Goal: Task Accomplishment & Management: Use online tool/utility

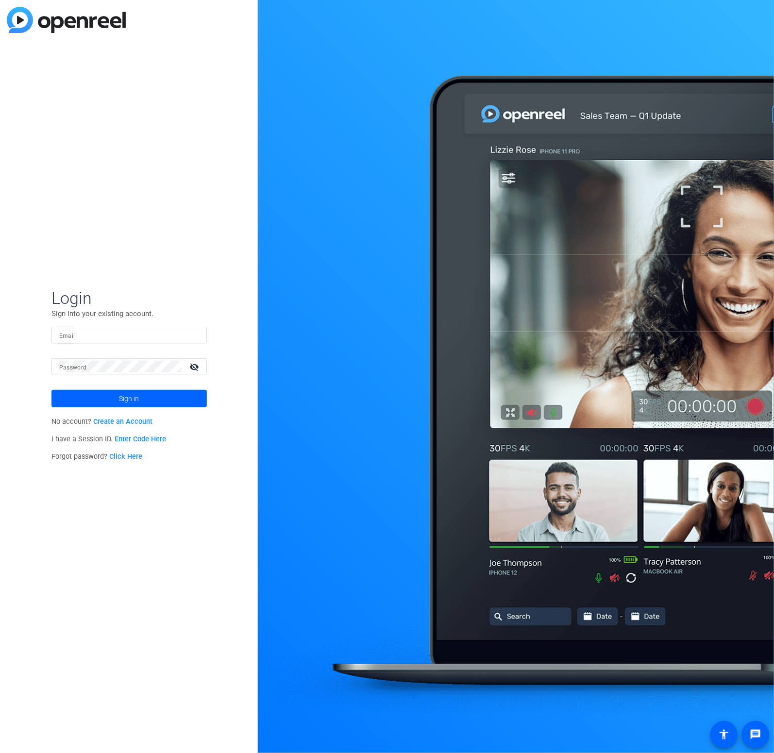
click at [107, 331] on input "Email" at bounding box center [129, 335] width 140 height 12
type input "roger.lee@hlmgroupllc.com"
click at [131, 437] on link "Enter Code Here" at bounding box center [140, 439] width 51 height 8
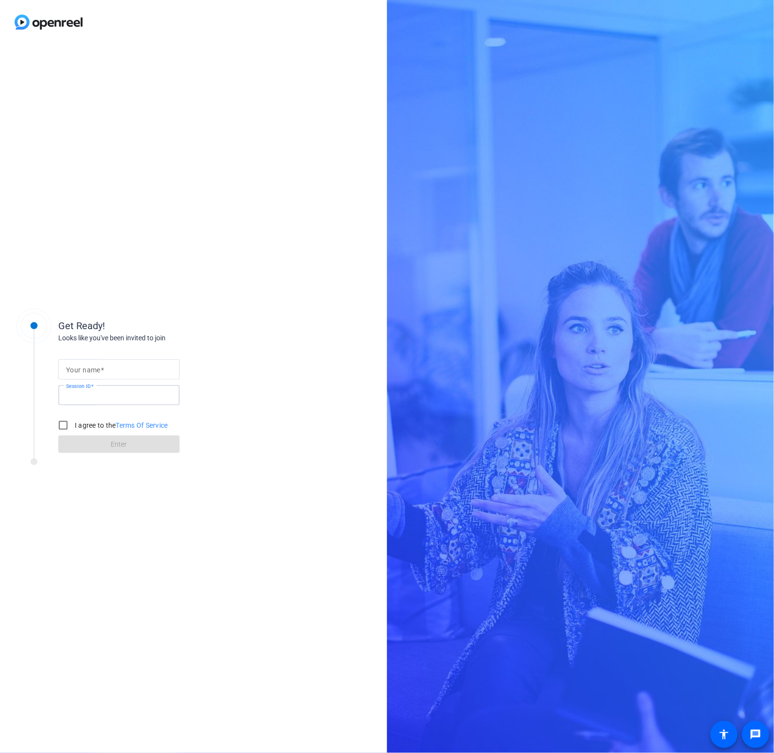
drag, startPoint x: 131, startPoint y: 395, endPoint x: 135, endPoint y: 382, distance: 13.5
click at [131, 395] on input "Session ID" at bounding box center [119, 395] width 106 height 12
paste input "944222522"
type input "944222522"
click at [145, 367] on input "Your name" at bounding box center [119, 370] width 106 height 12
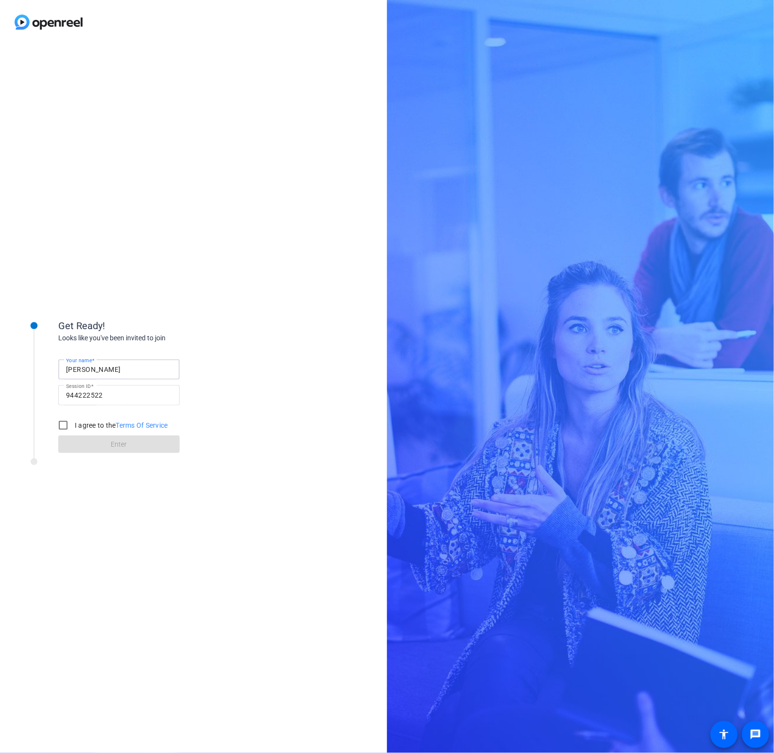
type input "[PERSON_NAME]"
click at [67, 423] on input "I agree to the Terms Of Service" at bounding box center [62, 425] width 19 height 19
checkbox input "true"
click at [77, 445] on span at bounding box center [118, 444] width 121 height 23
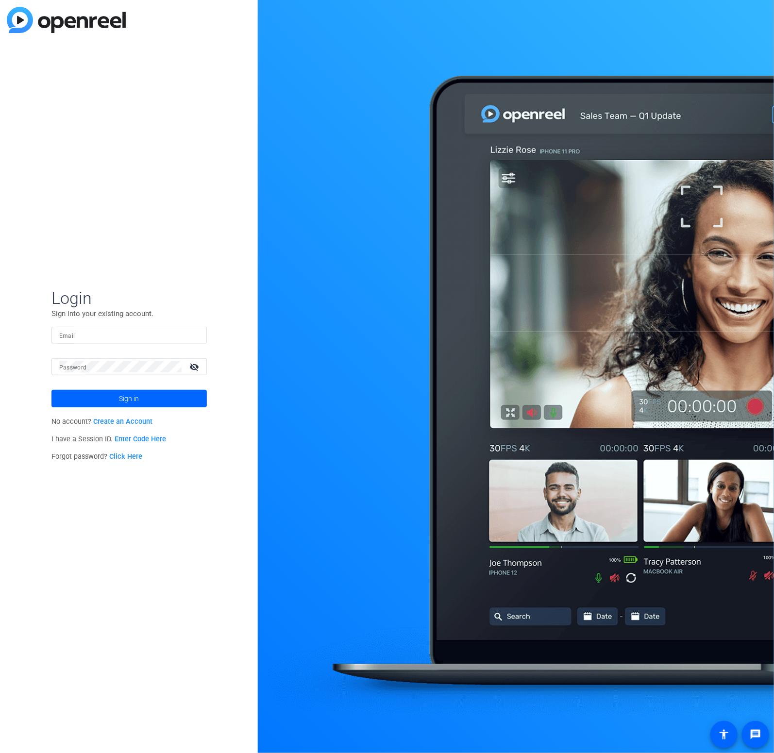
click at [93, 332] on input "Email" at bounding box center [129, 335] width 140 height 12
type input "roger.lee@hlmgroupllc.com"
click at [121, 359] on div at bounding box center [120, 366] width 122 height 17
click at [138, 421] on link "Create an Account" at bounding box center [122, 422] width 59 height 8
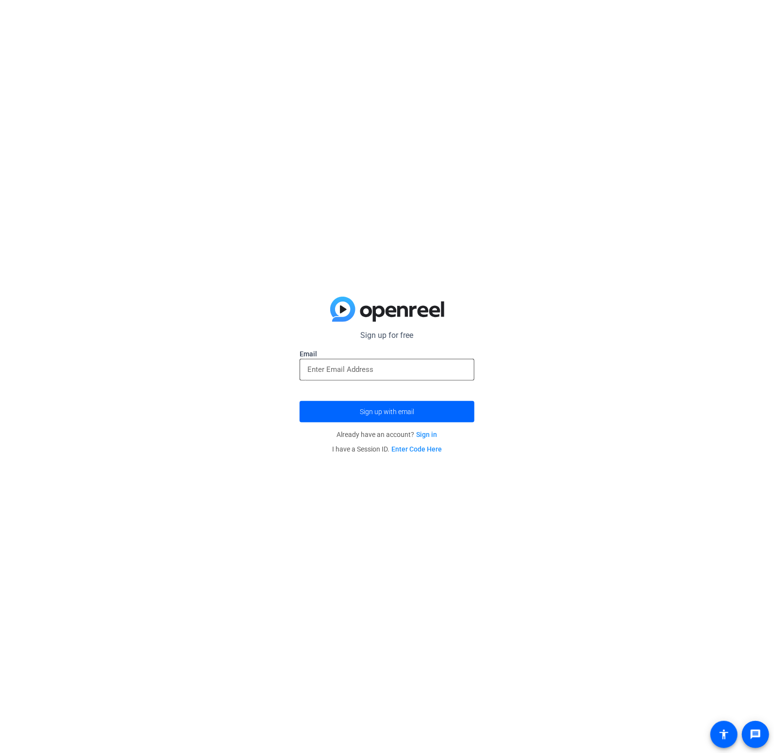
click at [373, 366] on input "email" at bounding box center [386, 370] width 159 height 12
type input "roger.lee@hlmgroupllc.com"
click at [300, 401] on button "Sign up with email" at bounding box center [387, 411] width 175 height 21
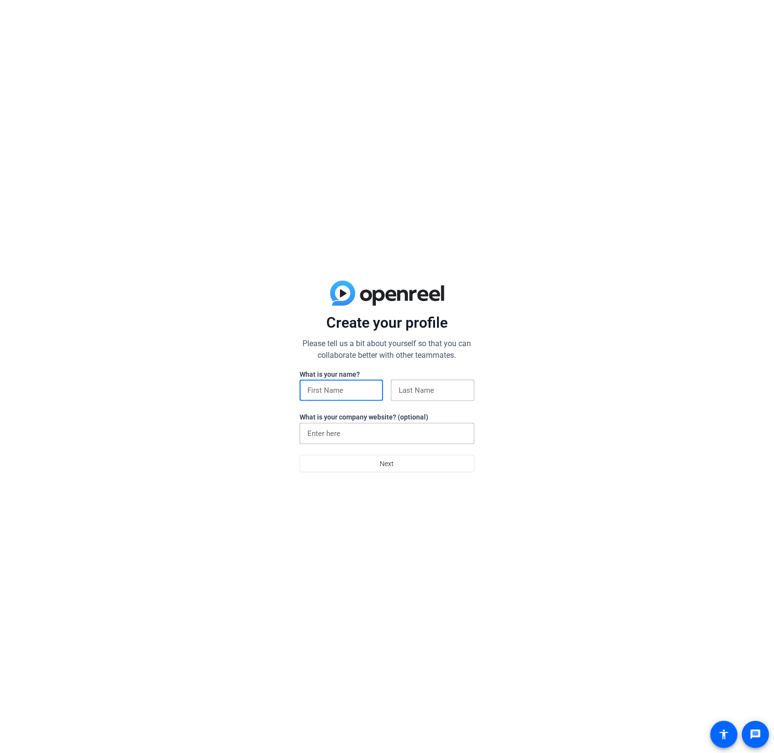
click at [361, 390] on input at bounding box center [341, 391] width 68 height 12
type input "[PERSON_NAME]"
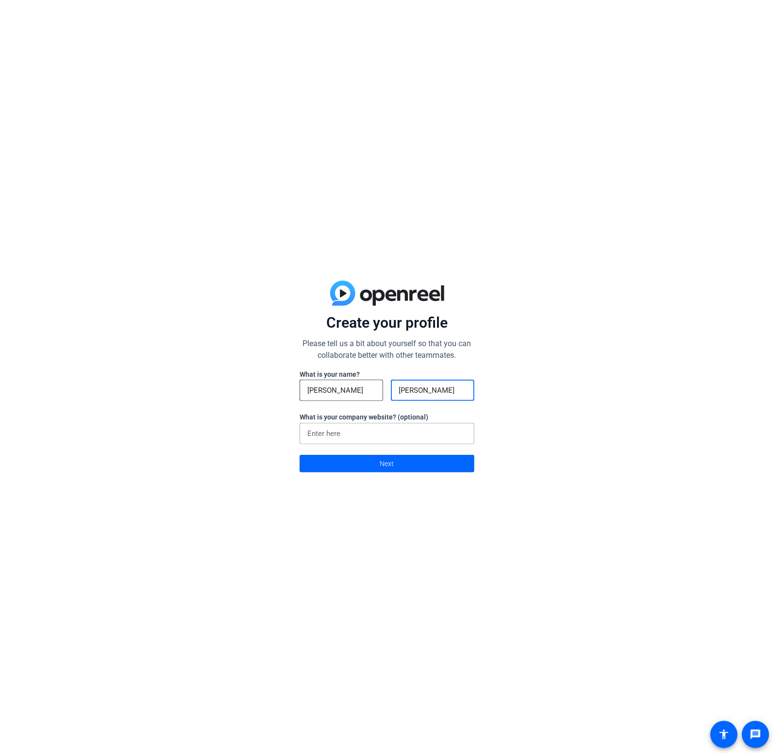
type input "Lee"
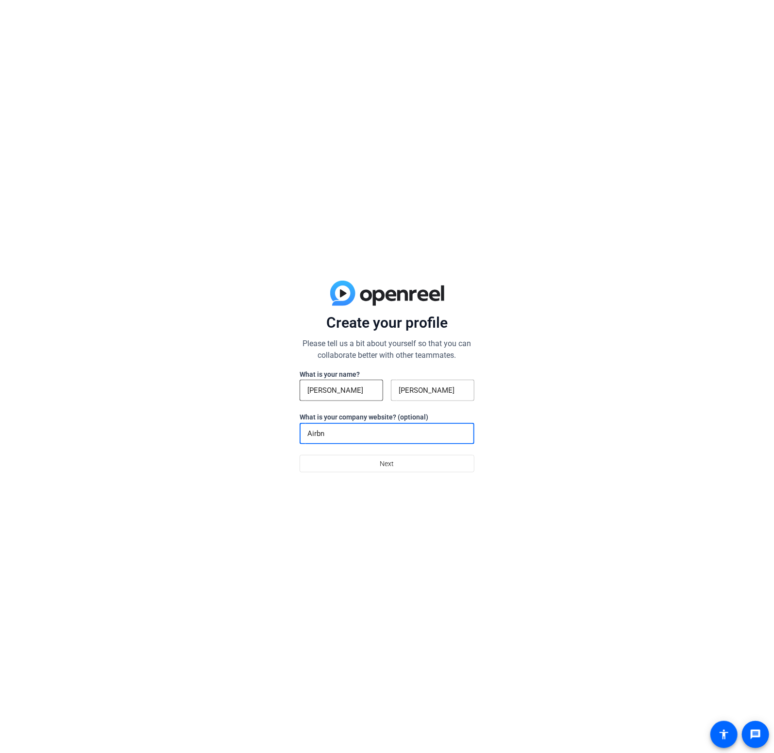
type input "Airbnb"
drag, startPoint x: 352, startPoint y: 433, endPoint x: 281, endPoint y: 432, distance: 70.9
click at [281, 432] on div "Create your profile Please tell us a bit about yourself so that you can collabo…" at bounding box center [387, 376] width 774 height 753
click at [384, 465] on span "Next" at bounding box center [387, 464] width 14 height 18
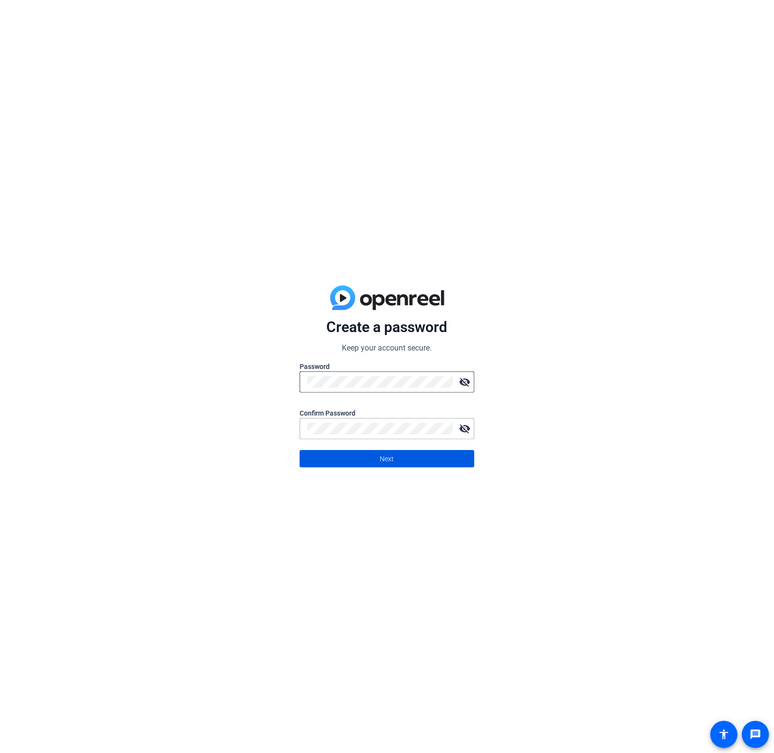
click button "Next" at bounding box center [387, 458] width 175 height 17
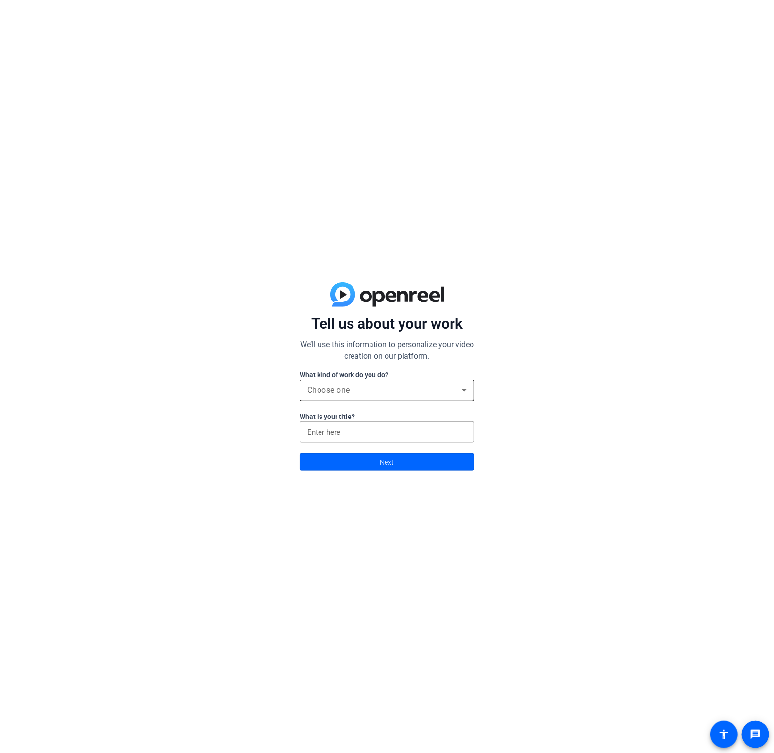
click at [366, 390] on div "Choose one" at bounding box center [384, 391] width 154 height 12
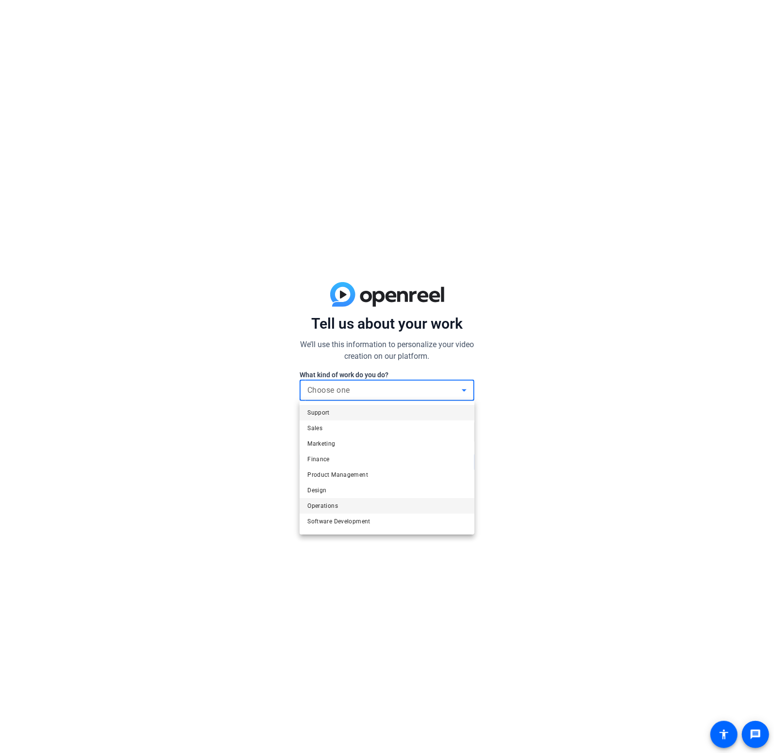
scroll to position [29, 0]
click at [398, 518] on mat-option "Other" at bounding box center [387, 524] width 175 height 16
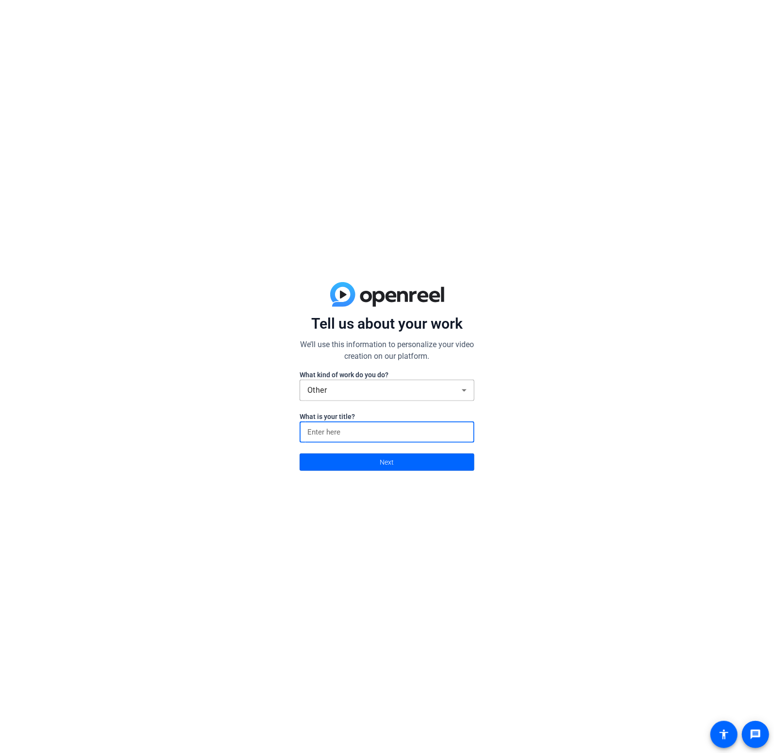
click at [377, 435] on input at bounding box center [386, 432] width 159 height 12
type input "AirBNB Host"
click at [385, 457] on span "Next" at bounding box center [387, 462] width 14 height 18
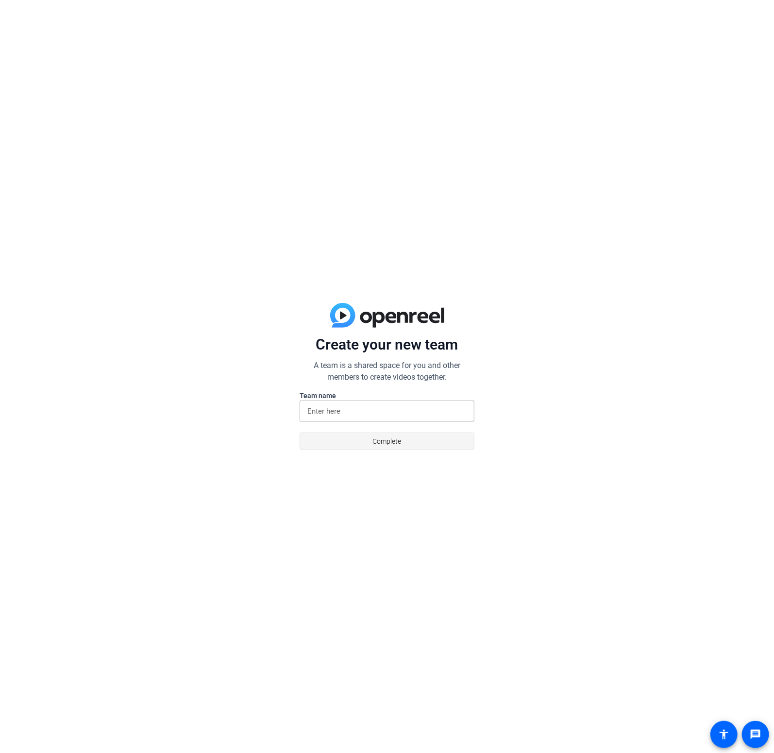
click at [381, 441] on span "Complete" at bounding box center [387, 441] width 29 height 18
click at [369, 412] on input at bounding box center [386, 412] width 159 height 12
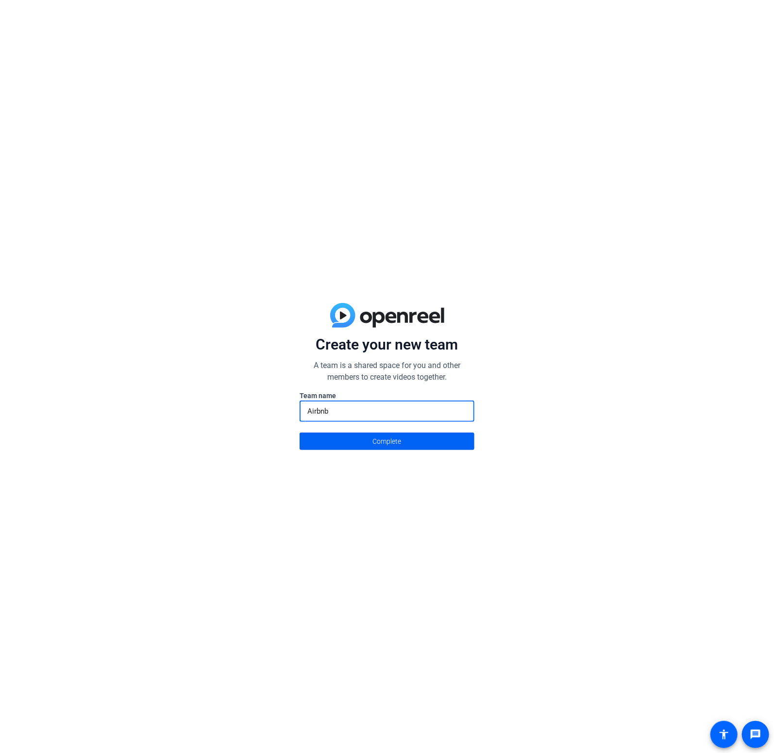
type input "Airbnb"
click at [375, 443] on span "Complete" at bounding box center [387, 441] width 29 height 18
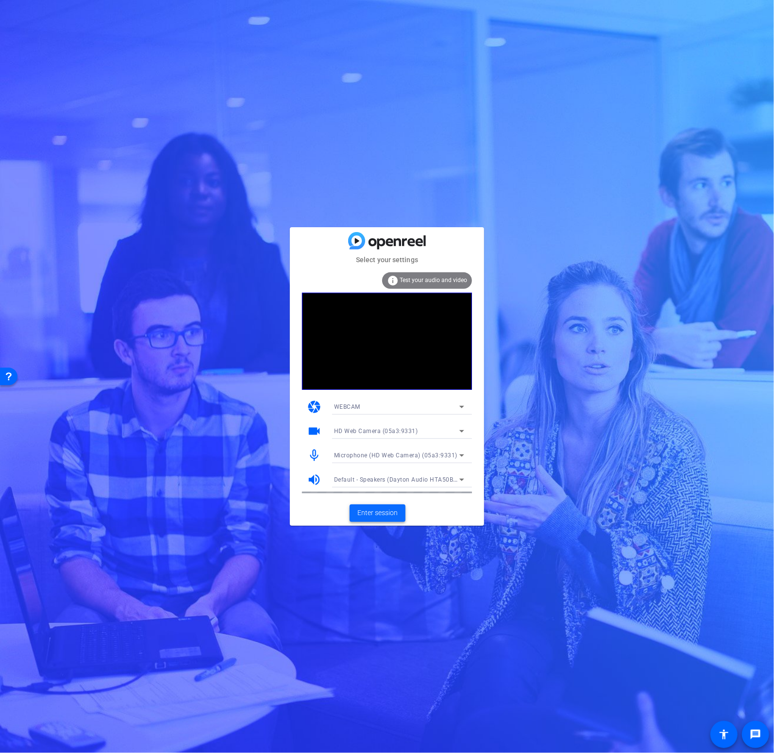
click at [388, 513] on span "Enter session" at bounding box center [377, 513] width 40 height 10
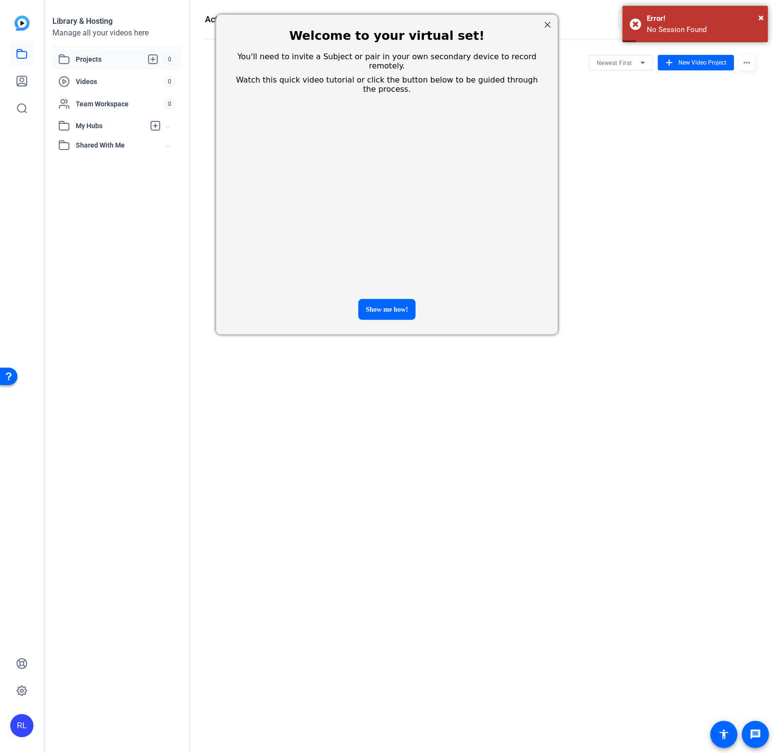
click at [547, 26] on div at bounding box center [547, 24] width 13 height 13
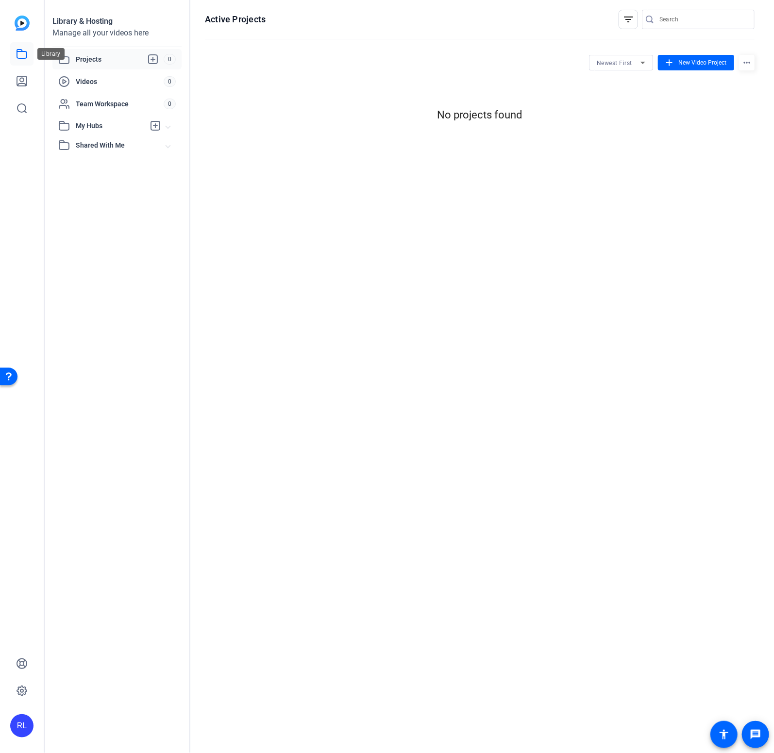
click at [19, 59] on icon at bounding box center [22, 54] width 12 height 12
click at [25, 79] on icon at bounding box center [22, 81] width 12 height 12
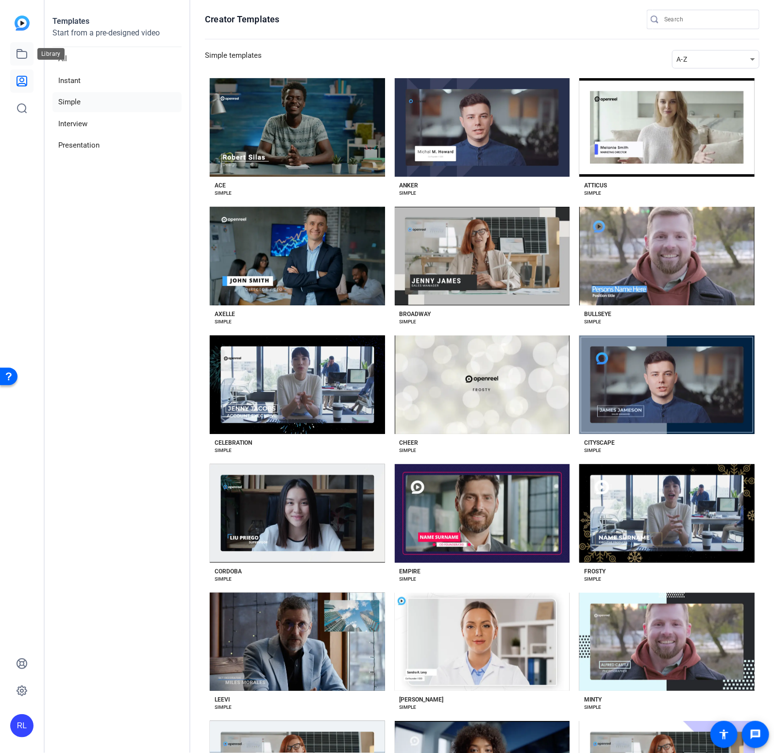
click at [16, 52] on link at bounding box center [21, 53] width 23 height 23
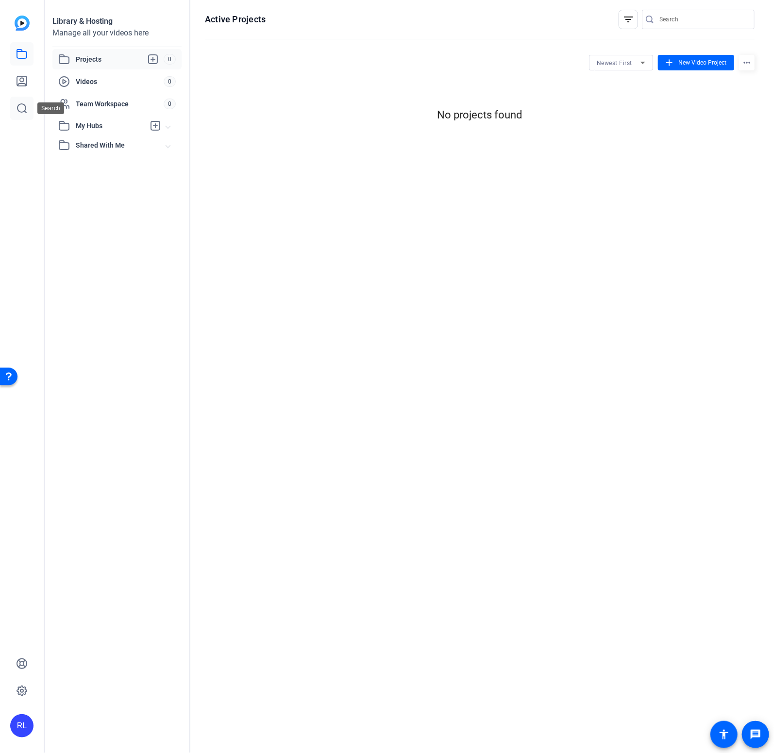
click at [21, 111] on icon at bounding box center [22, 108] width 12 height 12
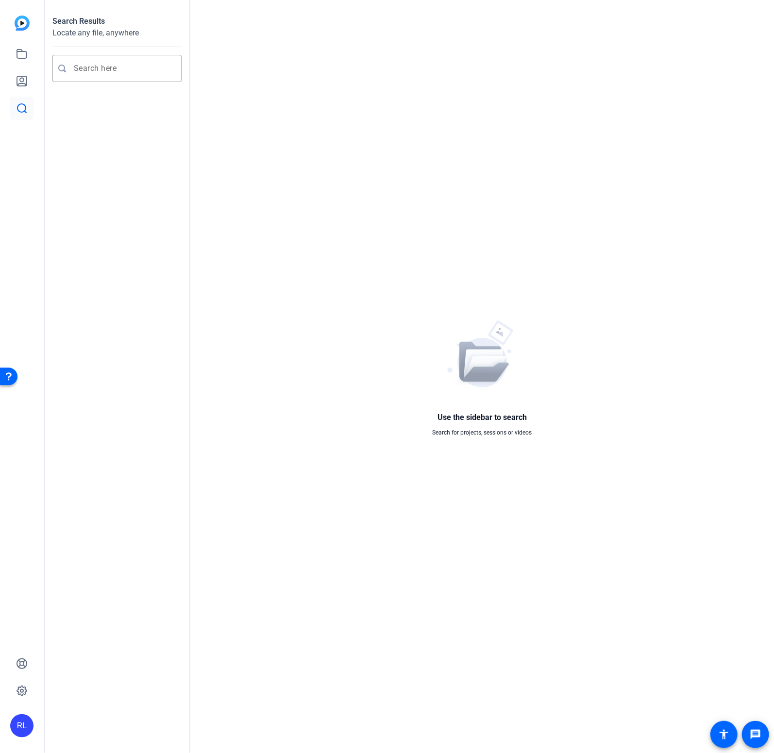
click at [21, 22] on img at bounding box center [22, 23] width 15 height 15
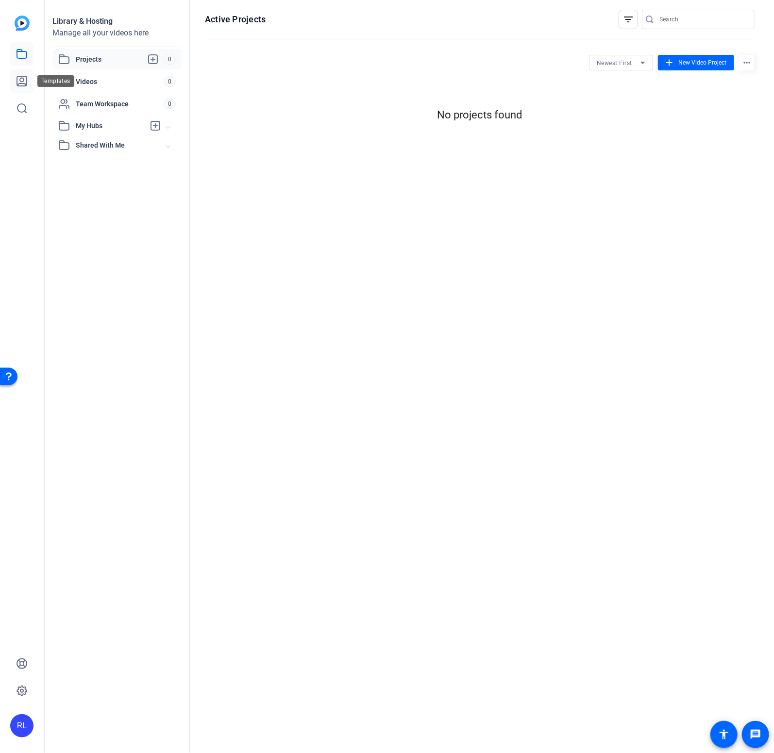
click at [23, 84] on icon at bounding box center [22, 81] width 10 height 10
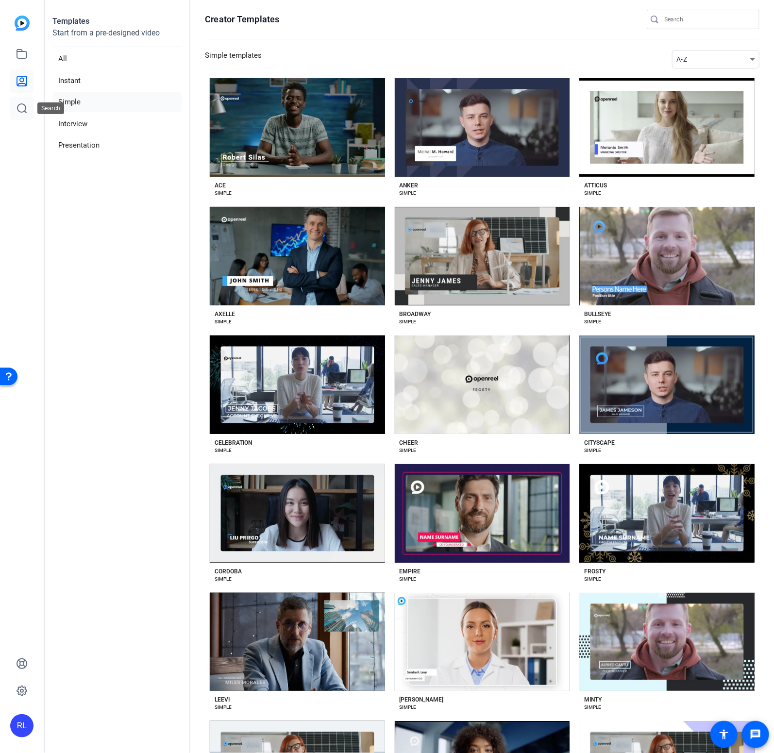
click at [25, 110] on icon at bounding box center [22, 108] width 12 height 12
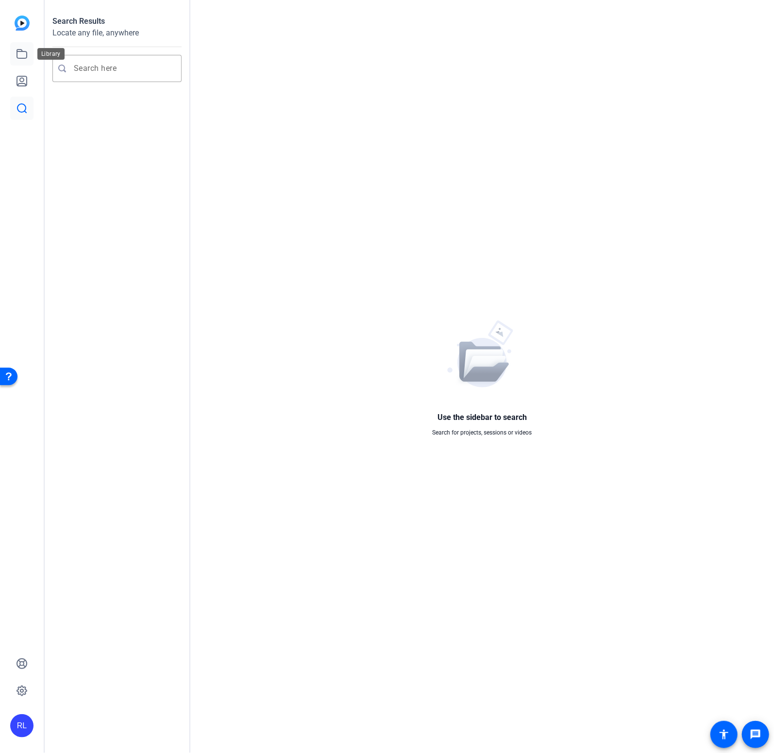
click at [28, 45] on link at bounding box center [21, 53] width 23 height 23
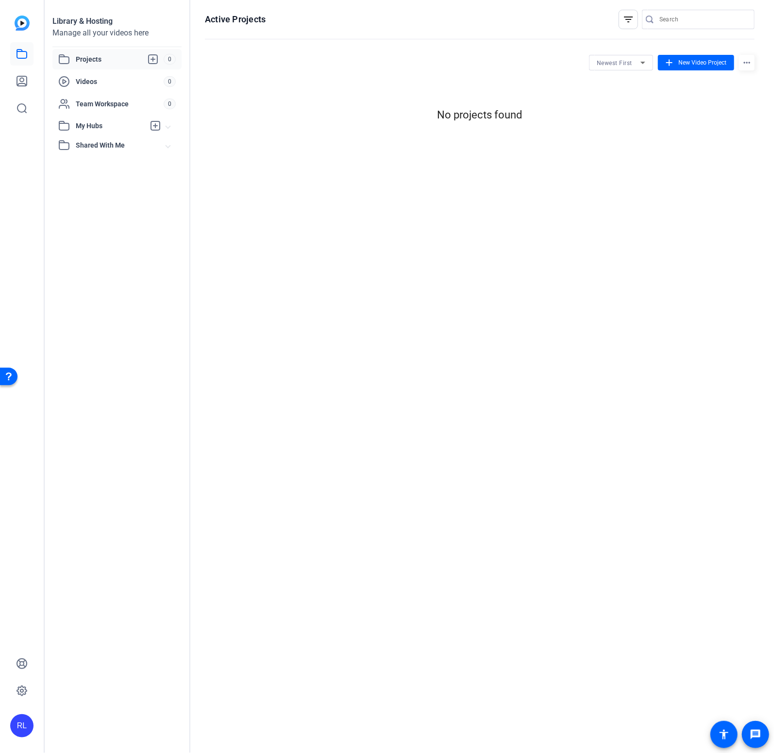
click at [28, 23] on img at bounding box center [22, 23] width 15 height 15
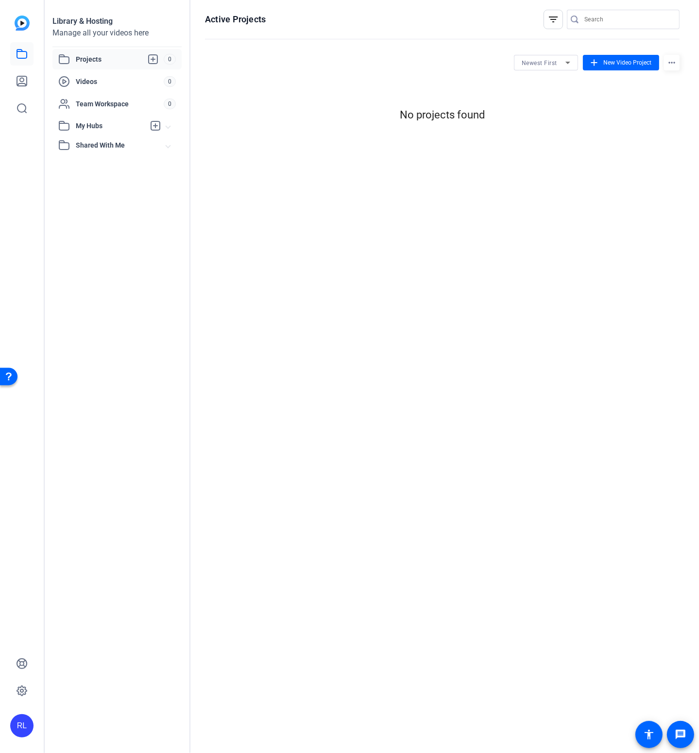
click at [654, 297] on div "Active Projects filter_list Newest First add New Video Project more_horiz No pr…" at bounding box center [442, 376] width 504 height 753
click at [664, 148] on div "Active Projects filter_list Newest First add New Video Project more_horiz No pr…" at bounding box center [442, 376] width 504 height 753
click at [24, 728] on div "RL" at bounding box center [21, 725] width 23 height 23
click at [111, 720] on mat-icon "logout" at bounding box center [117, 718] width 12 height 12
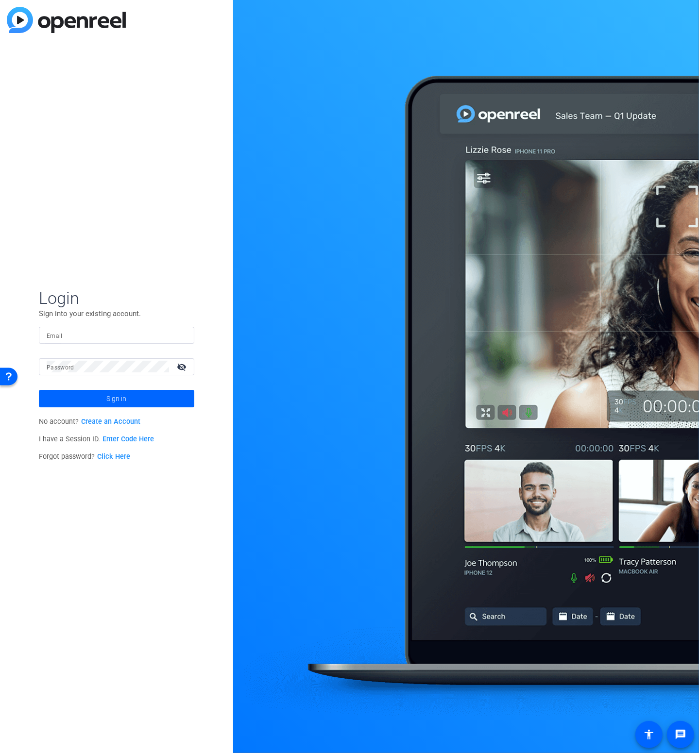
type input "roger.lee@hlmgroupllc.com"
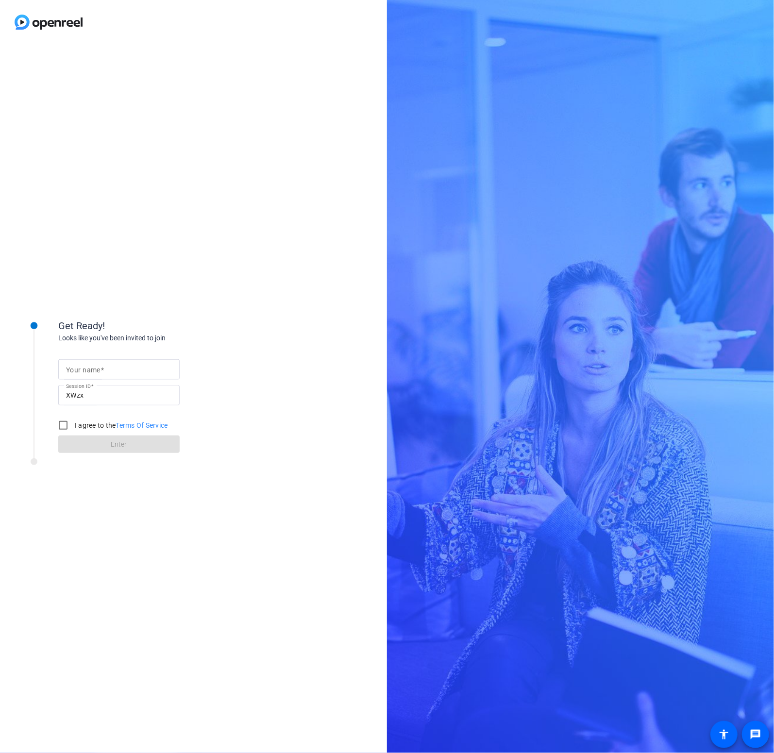
click at [115, 369] on input "Your name" at bounding box center [119, 370] width 106 height 12
type input "[PERSON_NAME]"
click at [63, 427] on input "I agree to the Terms Of Service" at bounding box center [62, 425] width 19 height 19
checkbox input "true"
click at [79, 444] on span at bounding box center [118, 444] width 121 height 23
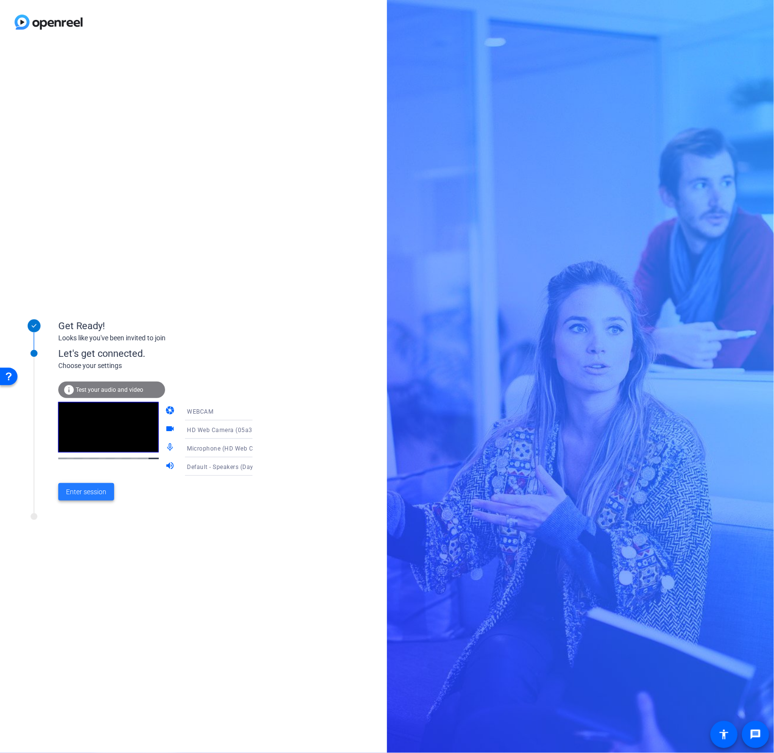
click at [96, 494] on span "Enter session" at bounding box center [86, 492] width 40 height 10
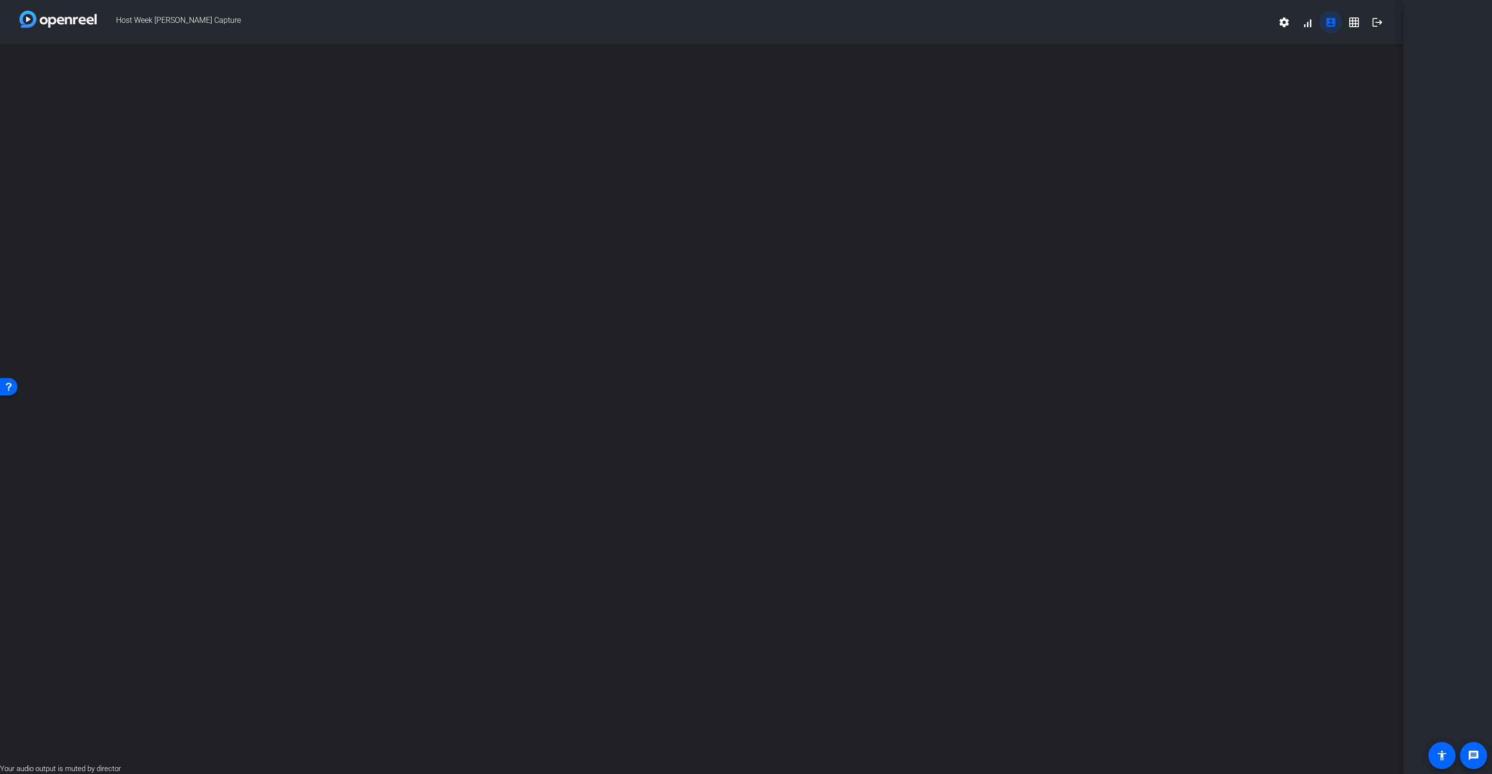
click at [774, 22] on mat-icon "account_box" at bounding box center [1331, 23] width 12 height 12
click at [774, 22] on span at bounding box center [1307, 22] width 23 height 23
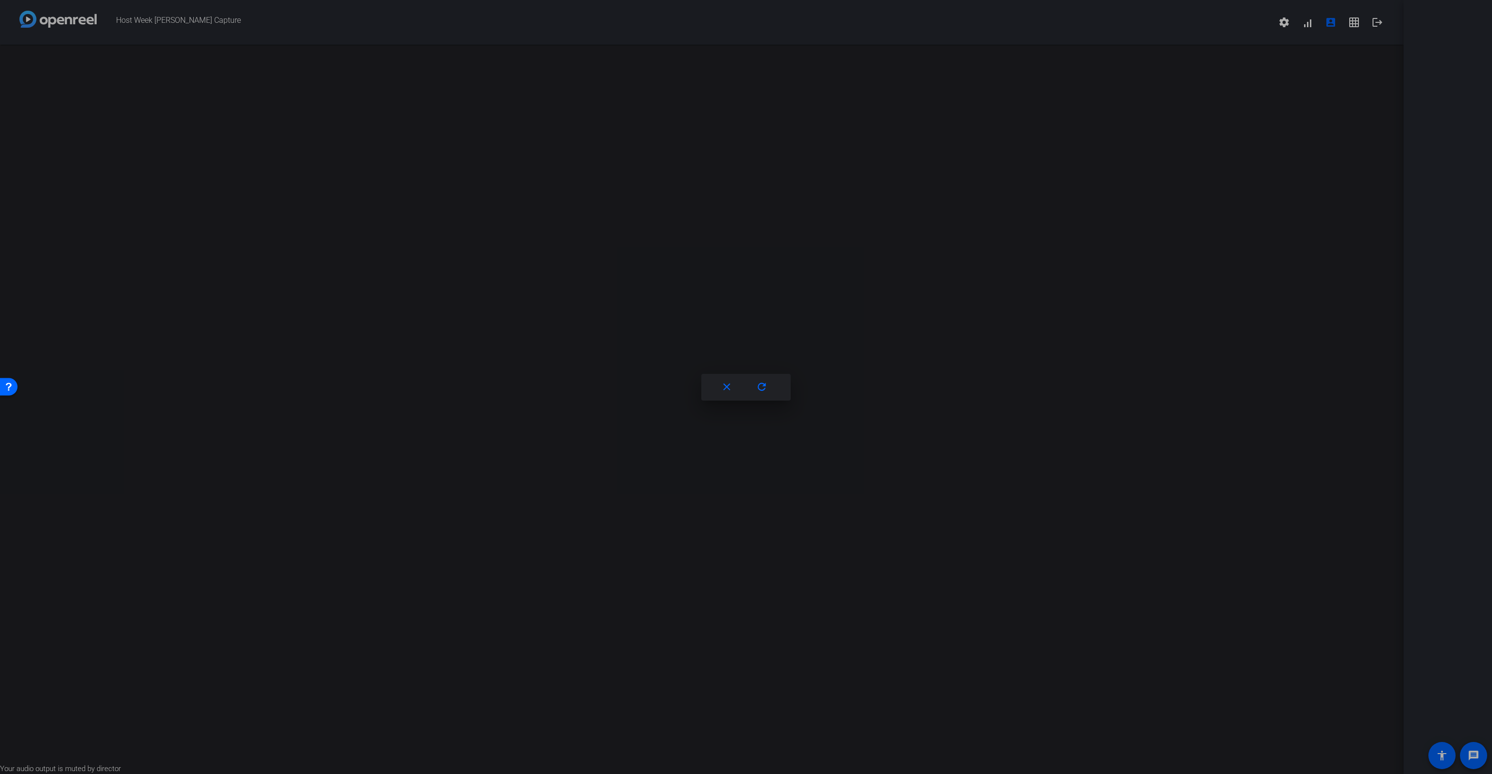
drag, startPoint x: 1148, startPoint y: 201, endPoint x: 1181, endPoint y: 153, distance: 58.2
click at [167, 41] on div at bounding box center [85, 41] width 163 height 0
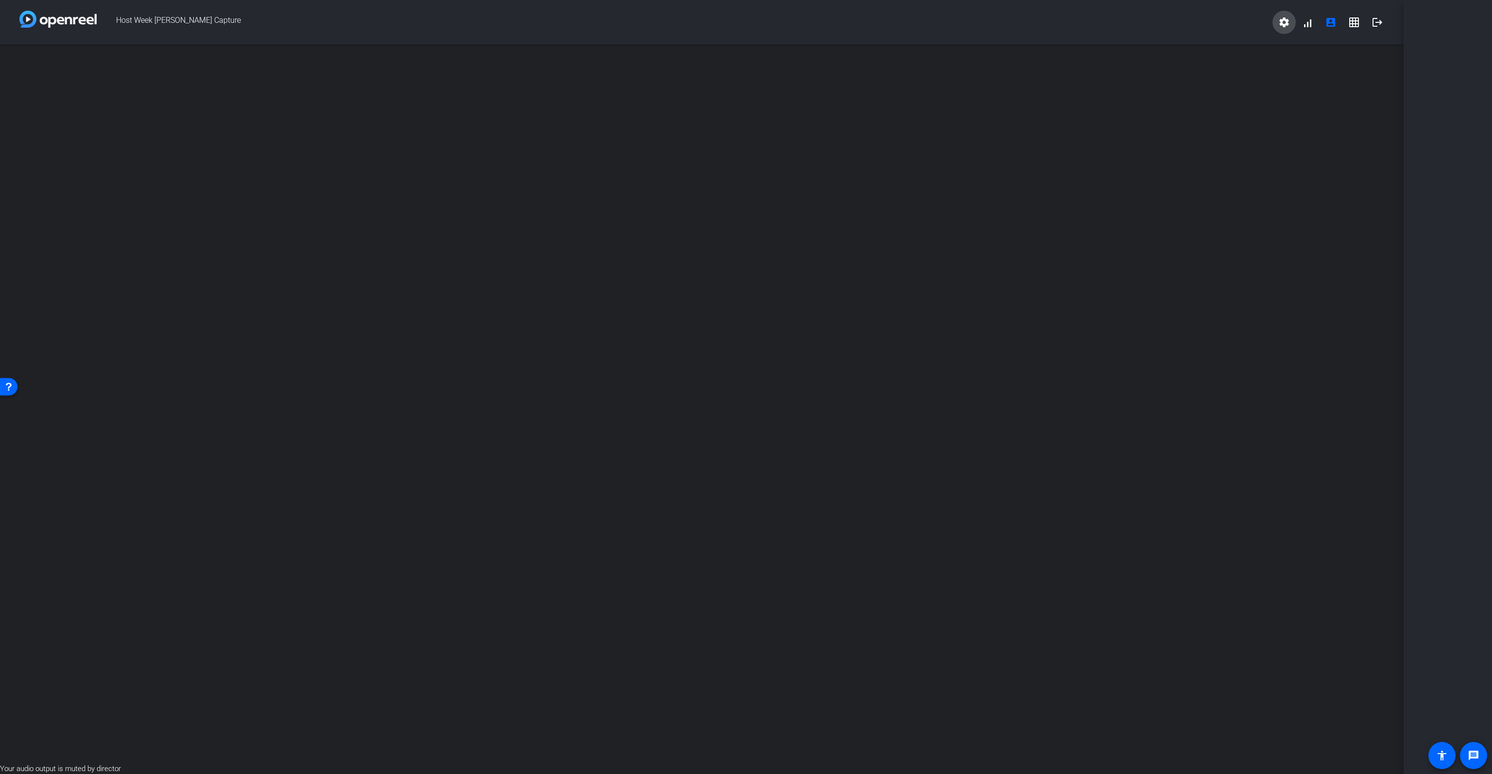
click at [774, 25] on mat-icon "settings" at bounding box center [1284, 23] width 12 height 12
click at [774, 753] on div at bounding box center [746, 387] width 1492 height 774
click at [774, 753] on mat-icon "message" at bounding box center [1474, 756] width 12 height 12
click at [774, 753] on mat-icon "accessibility" at bounding box center [1442, 756] width 12 height 12
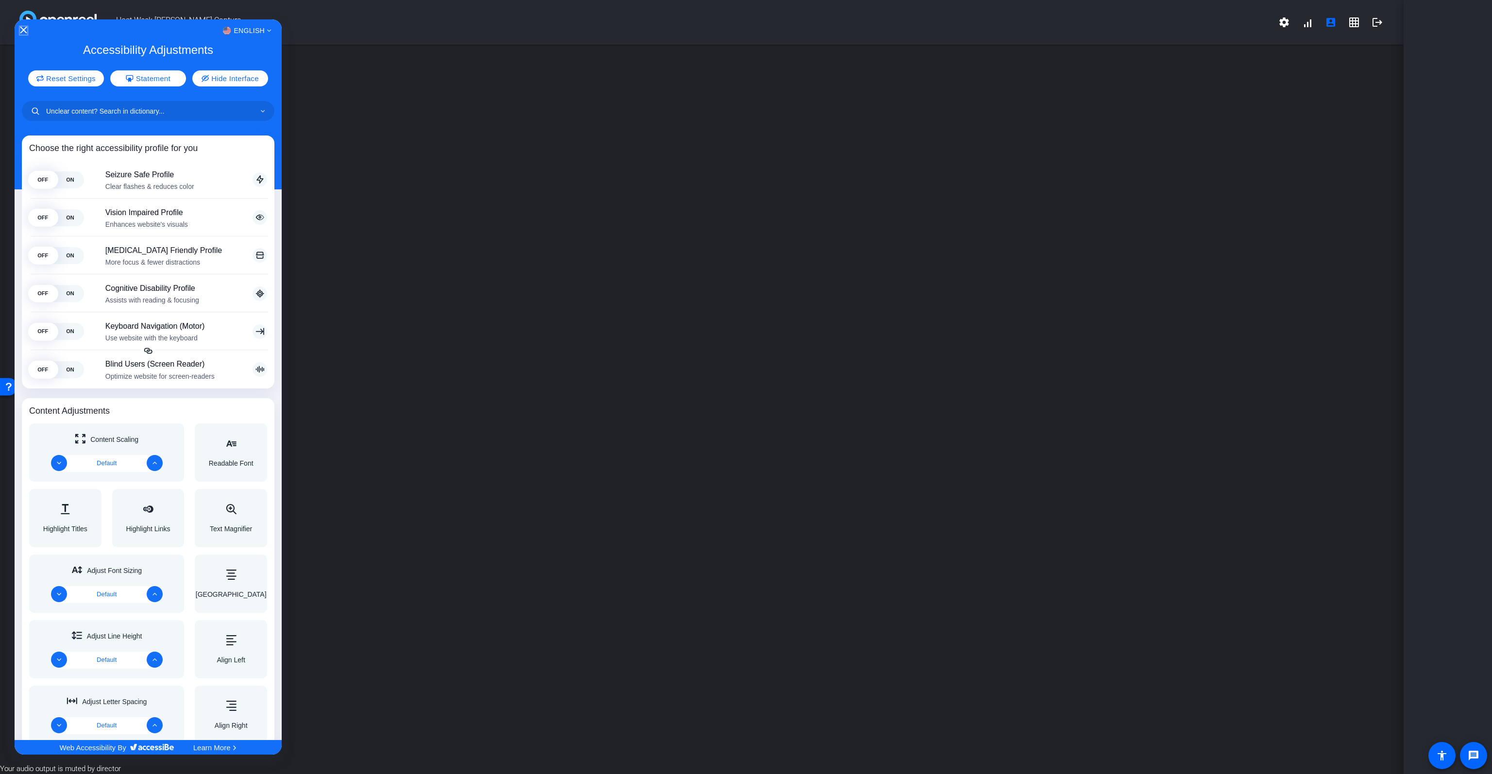
click at [0, 0] on icon "Close Accessibility Interface" at bounding box center [0, 0] width 0 height 0
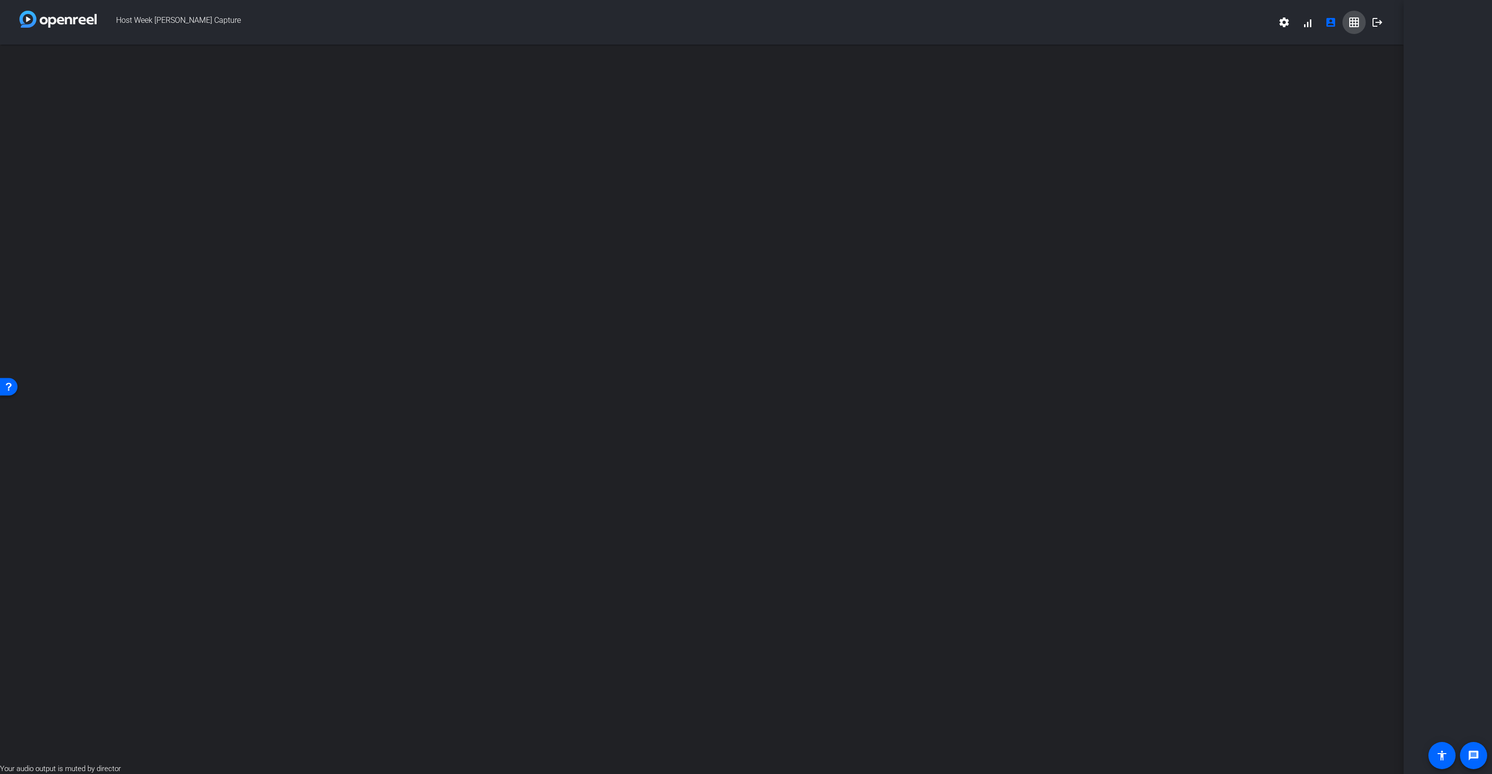
click at [774, 27] on mat-icon "grid_on" at bounding box center [1354, 23] width 12 height 12
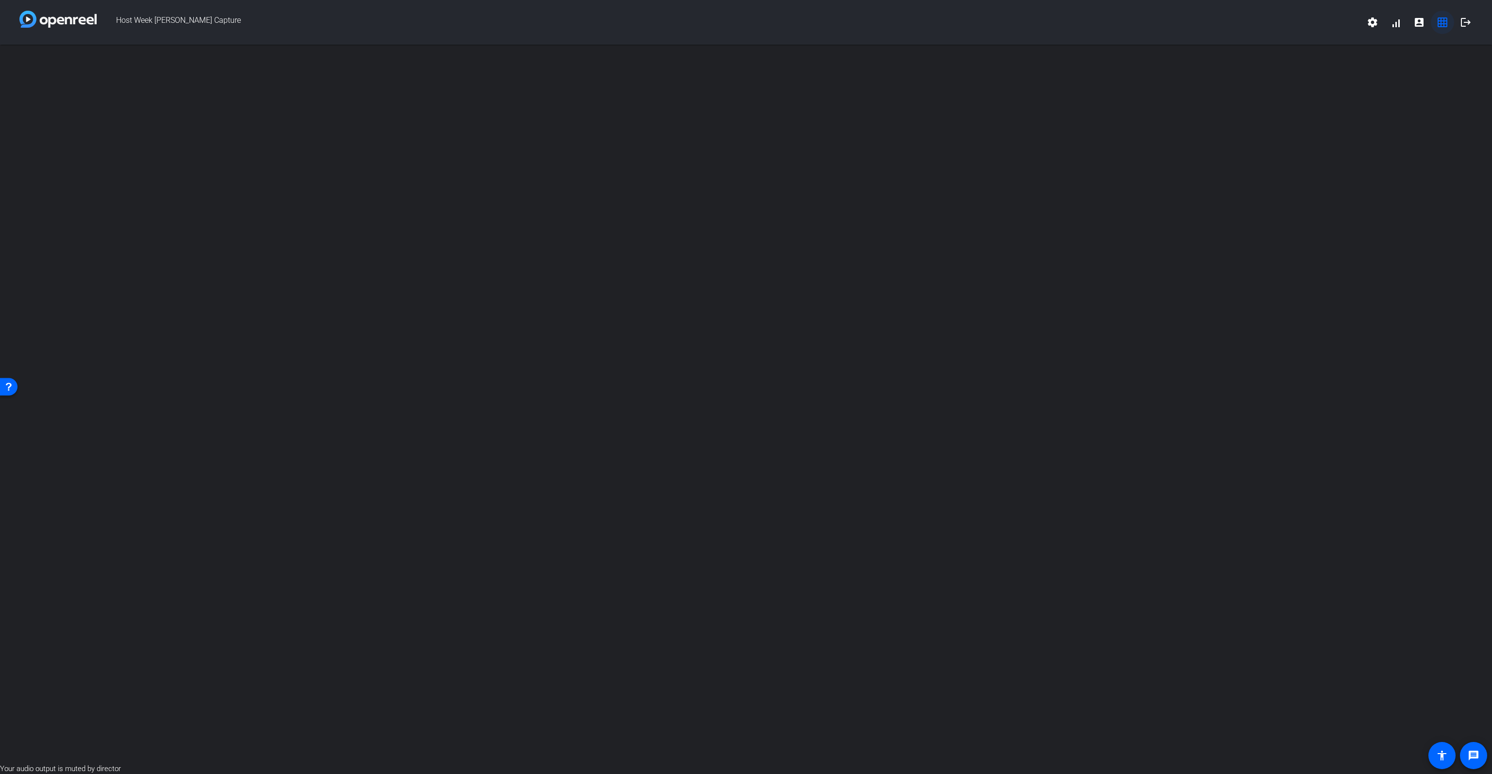
click at [774, 22] on mat-icon "grid_on" at bounding box center [1443, 23] width 12 height 12
click at [774, 23] on mat-icon "account_box" at bounding box center [1419, 23] width 12 height 12
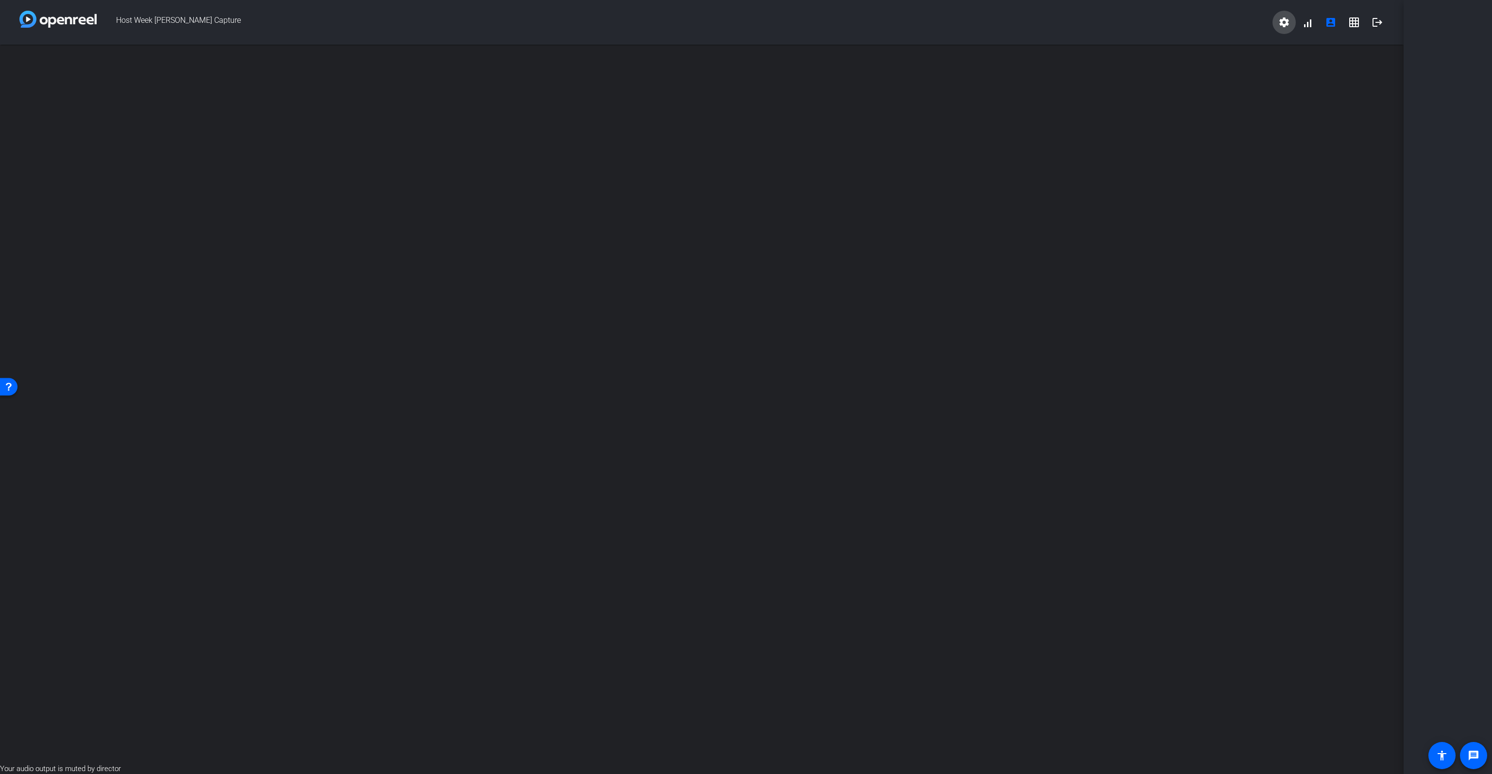
click at [774, 28] on mat-icon "settings" at bounding box center [1284, 23] width 12 height 12
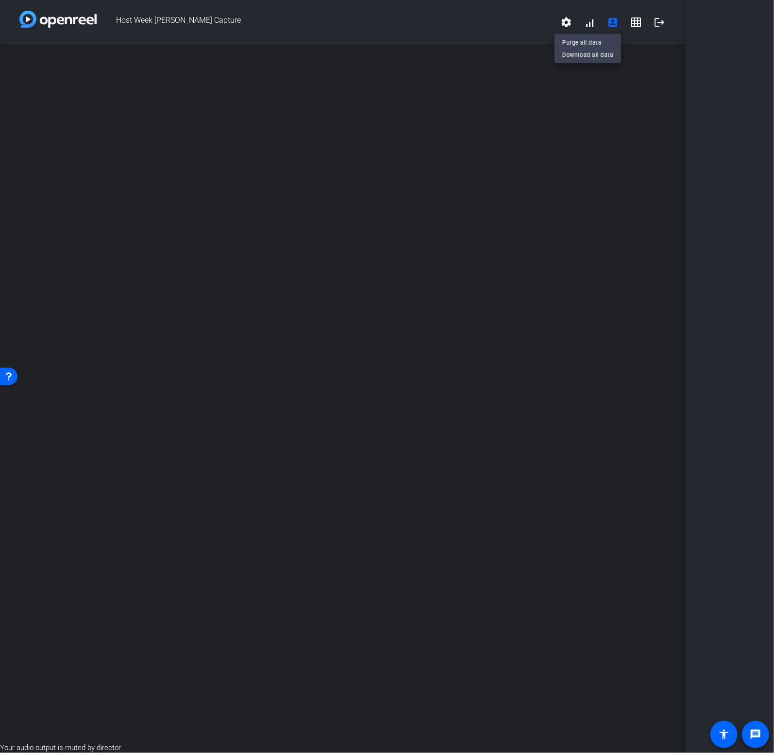
click at [307, 447] on div at bounding box center [387, 376] width 774 height 753
click at [365, 190] on div "open_in_new" at bounding box center [343, 394] width 686 height 698
click at [161, 257] on div "open_in_new" at bounding box center [343, 394] width 686 height 698
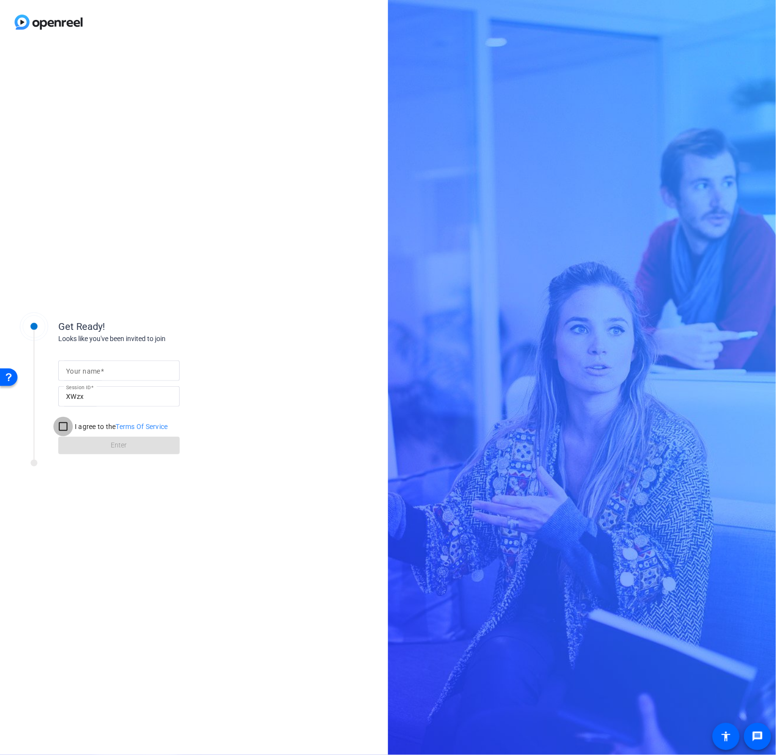
click at [64, 427] on input "I agree to the Terms Of Service" at bounding box center [62, 426] width 19 height 19
checkbox input "true"
click at [116, 370] on input "Your name" at bounding box center [119, 371] width 106 height 12
type input "[PERSON_NAME]"
click at [118, 440] on span at bounding box center [118, 445] width 121 height 23
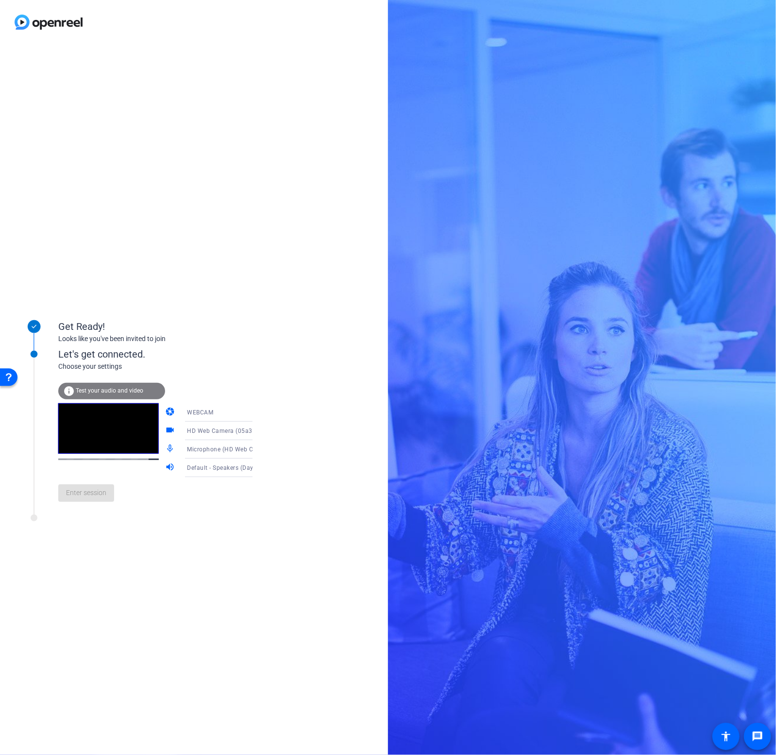
click at [201, 409] on span "WEBCAM" at bounding box center [200, 412] width 26 height 7
click at [0, 0] on mat-option "WEBCAM" at bounding box center [0, 0] width 0 height 0
click at [200, 430] on span "HD Web Camera (05a3:9331)" at bounding box center [229, 430] width 84 height 8
click at [200, 430] on div at bounding box center [388, 377] width 776 height 755
click at [199, 450] on span "Microphone (HD Web Camera) (05a3:9331)" at bounding box center [248, 449] width 123 height 8
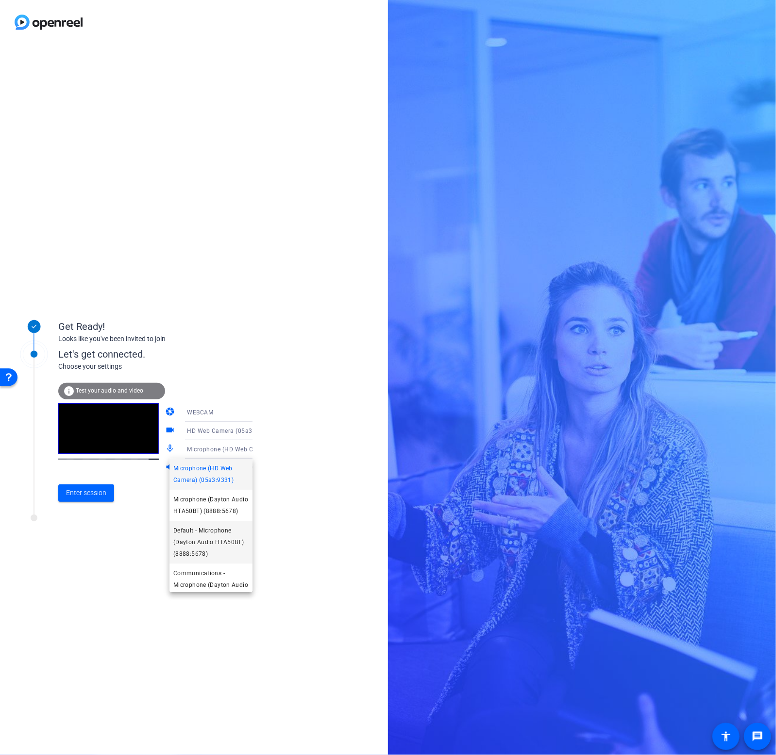
scroll to position [37, 0]
click at [354, 420] on div at bounding box center [388, 377] width 776 height 755
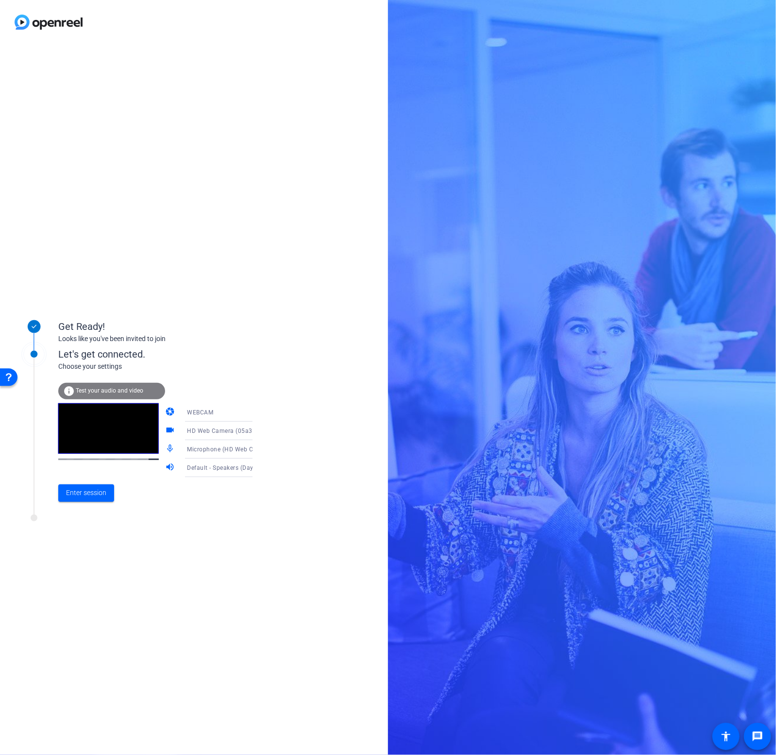
click at [188, 448] on span "Microphone (HD Web Camera) (05a3:9331)" at bounding box center [248, 449] width 123 height 8
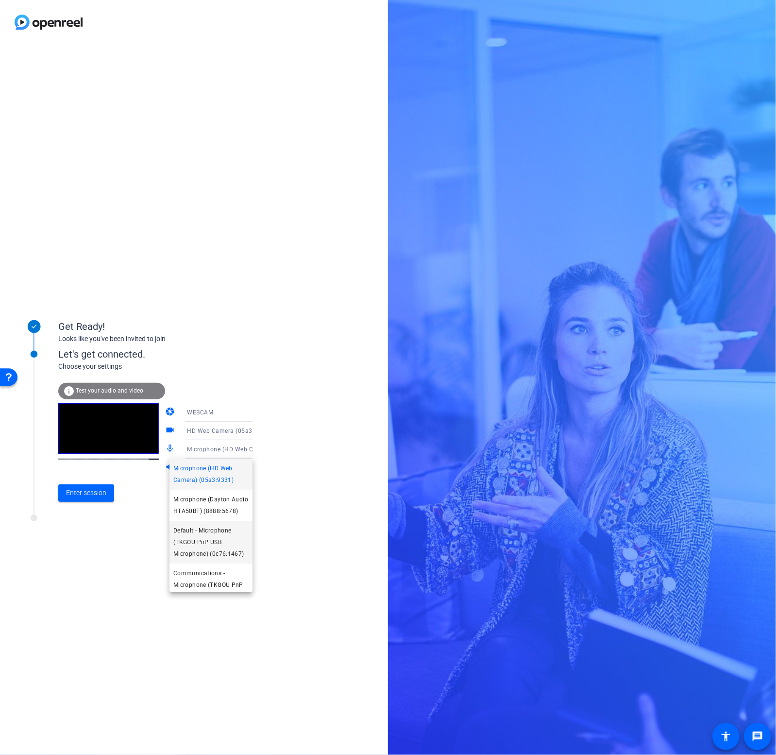
scroll to position [80, 0]
click at [213, 574] on span "Microphone (TKGOU PnP USB Microphone) (0c76:1467)" at bounding box center [210, 570] width 75 height 35
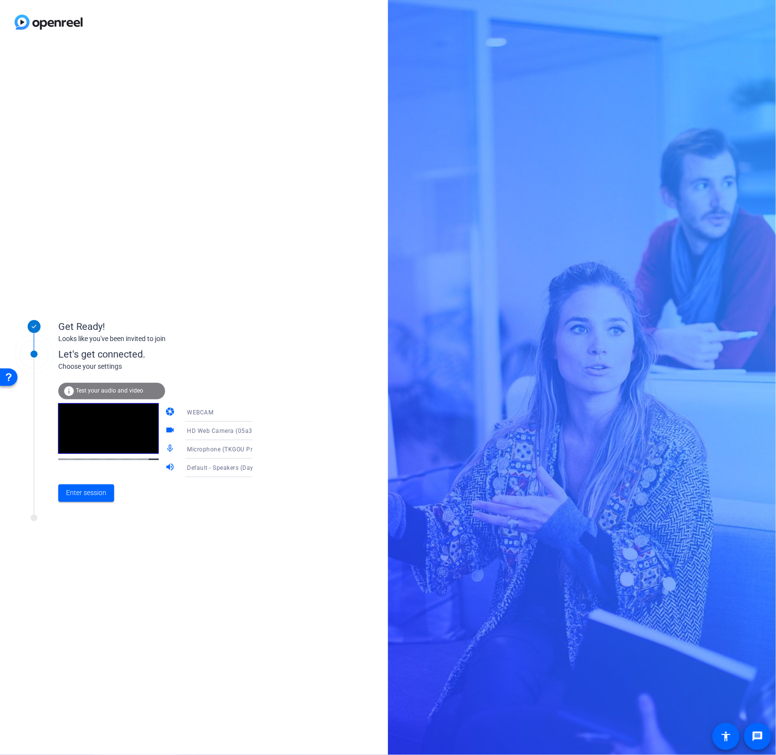
click at [190, 467] on span "Default - Speakers (Dayton Audio HTA50BT) (8888:5678)" at bounding box center [268, 467] width 162 height 8
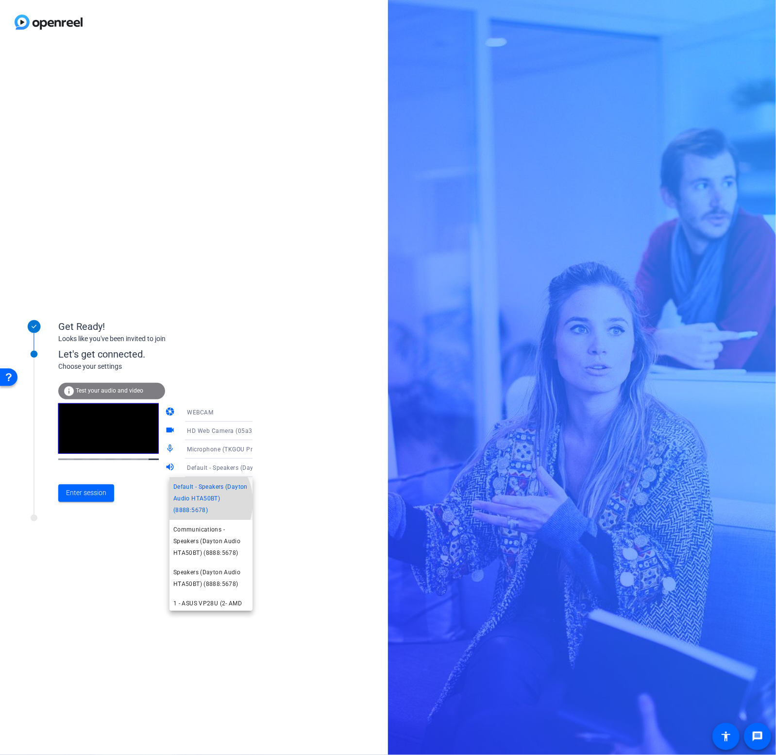
click at [193, 502] on span "Default - Speakers (Dayton Audio HTA50BT) (8888:5678)" at bounding box center [210, 498] width 75 height 35
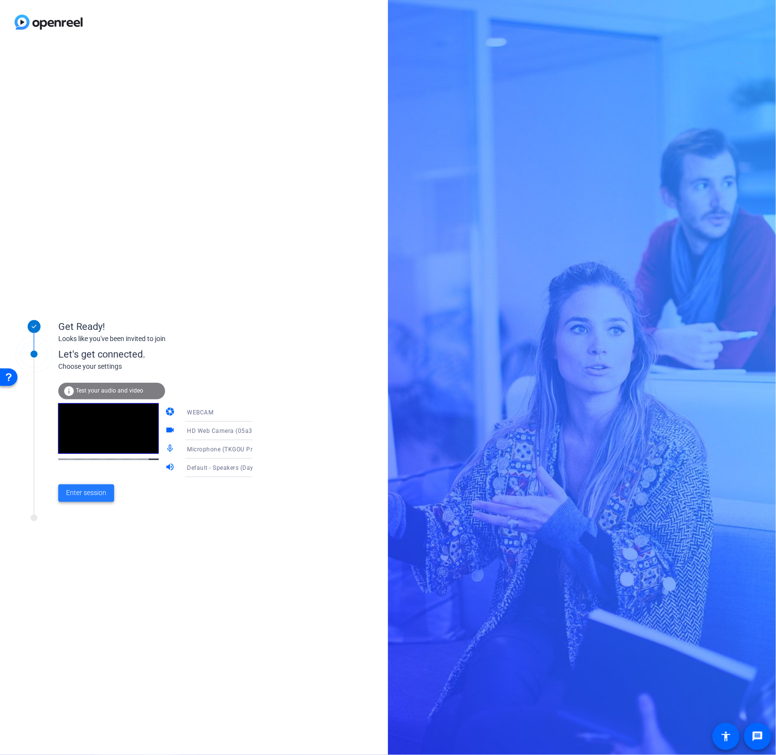
click at [95, 494] on span "Enter session" at bounding box center [86, 493] width 40 height 10
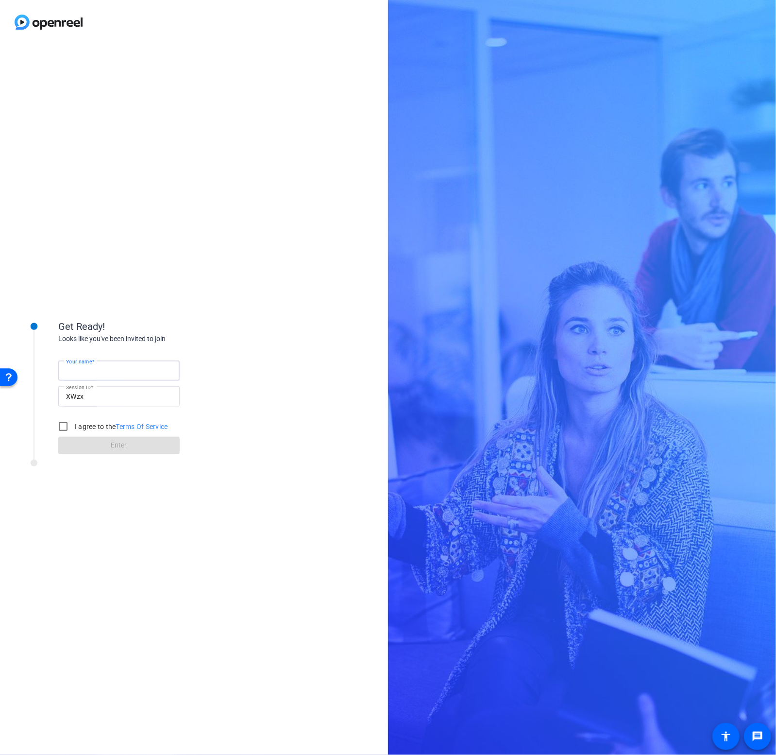
click at [109, 370] on input "Your name" at bounding box center [119, 371] width 106 height 12
type input "[PERSON_NAME]"
click at [68, 427] on input "I agree to the Terms Of Service" at bounding box center [62, 426] width 19 height 19
checkbox input "true"
click at [75, 441] on span at bounding box center [118, 445] width 121 height 23
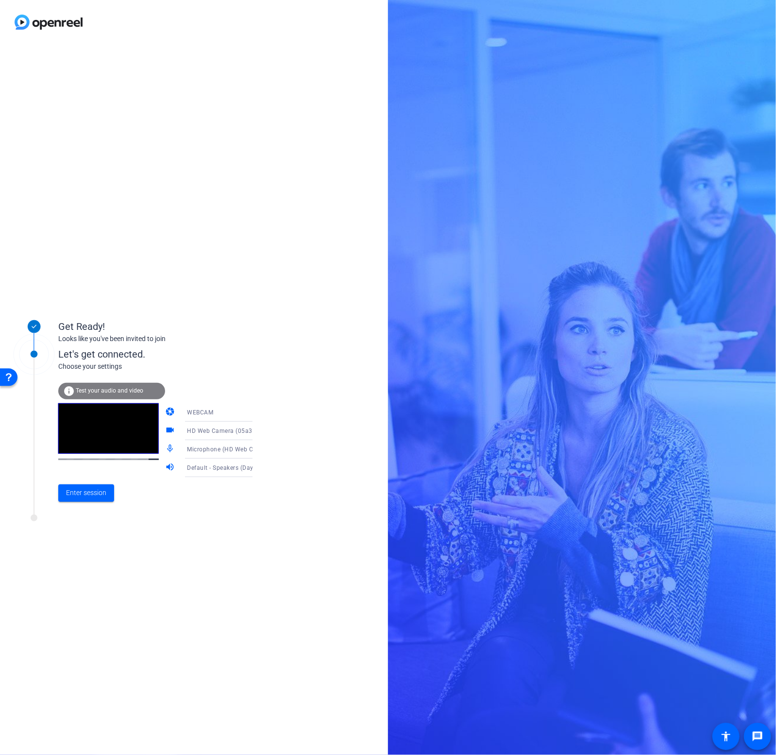
click at [209, 453] on span "Microphone (HD Web Camera) (05a3:9331)" at bounding box center [248, 449] width 123 height 8
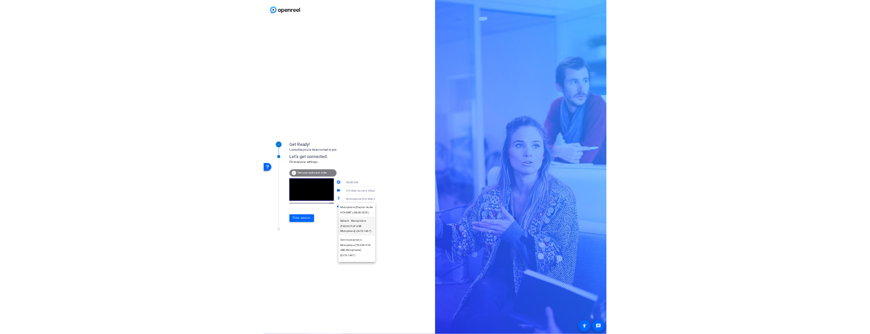
scroll to position [80, 0]
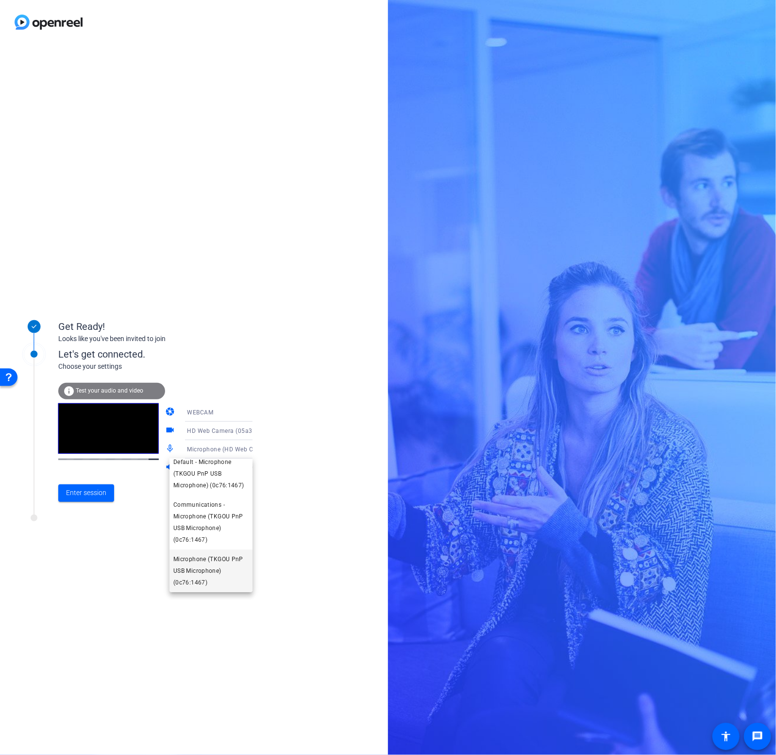
click at [217, 574] on span "Microphone (TKGOU PnP USB Microphone) (0c76:1467)" at bounding box center [210, 570] width 75 height 35
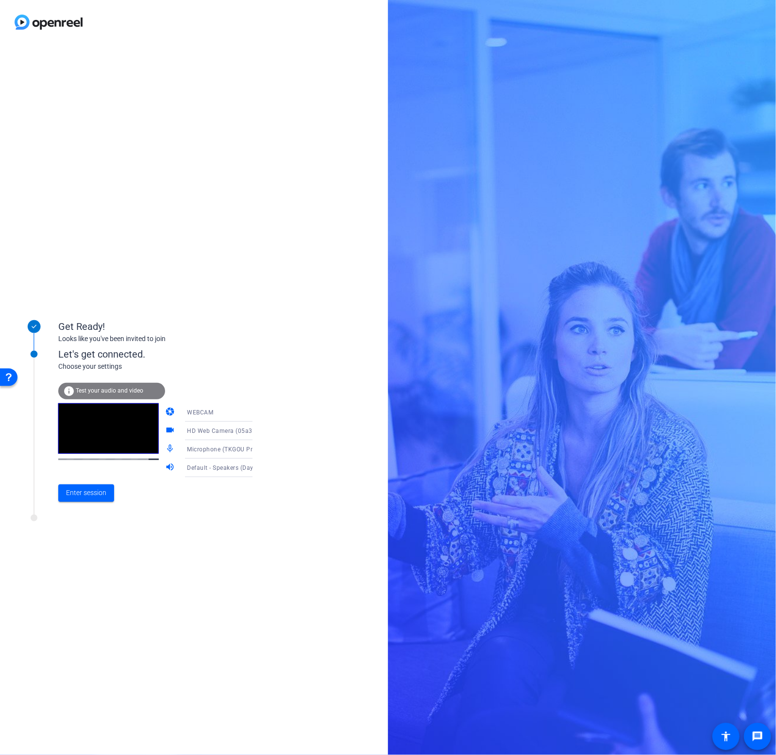
click at [199, 468] on span "Default - Speakers (Dayton Audio HTA50BT) (8888:5678)" at bounding box center [268, 467] width 162 height 8
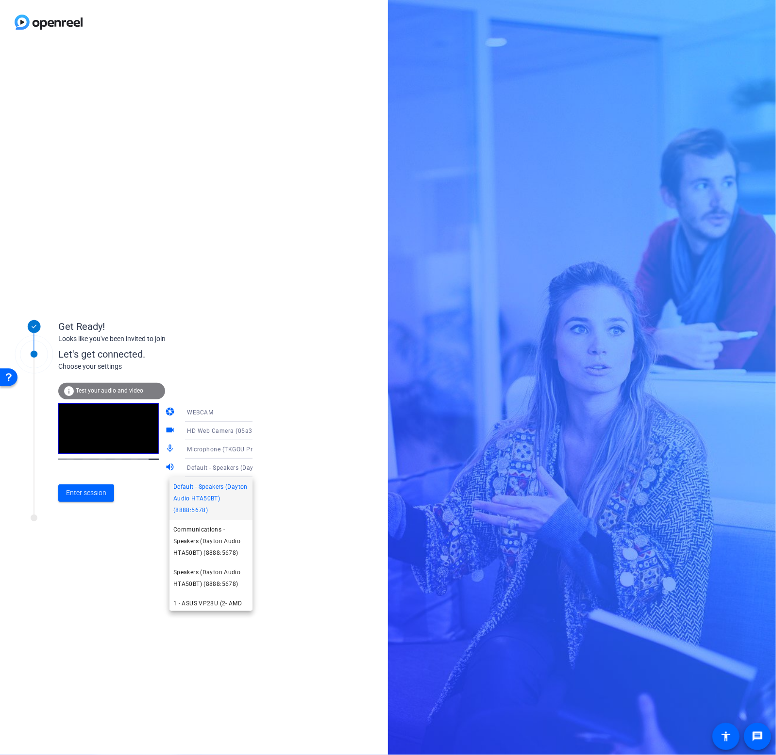
click at [201, 493] on span "Default - Speakers (Dayton Audio HTA50BT) (8888:5678)" at bounding box center [210, 498] width 75 height 35
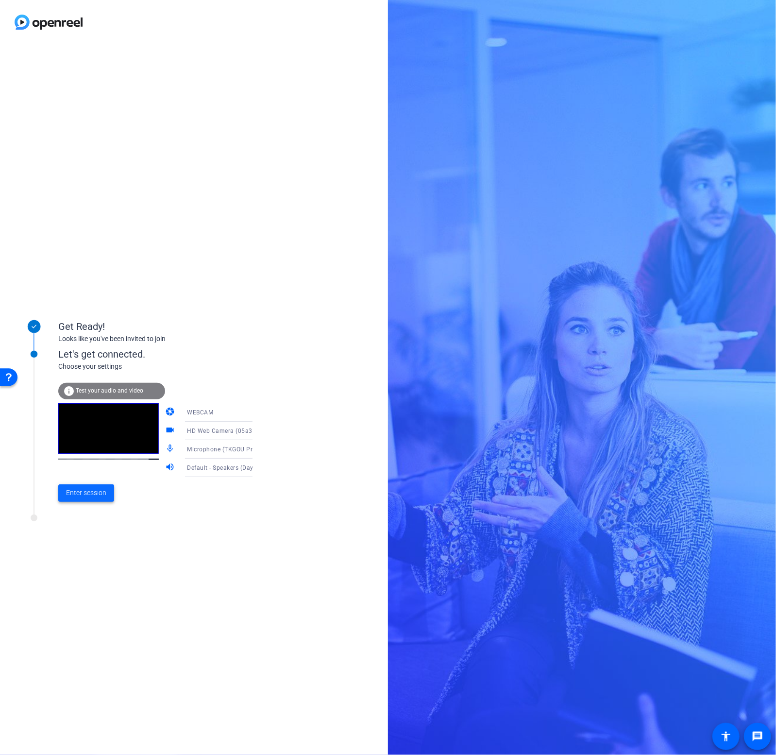
click at [88, 492] on span "Enter session" at bounding box center [86, 493] width 40 height 10
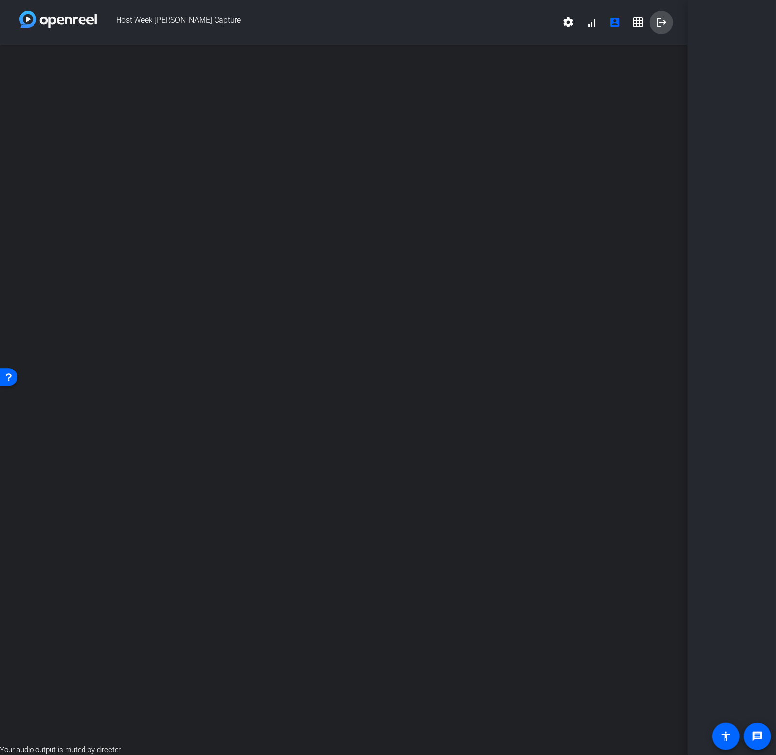
click at [670, 18] on span at bounding box center [661, 22] width 23 height 23
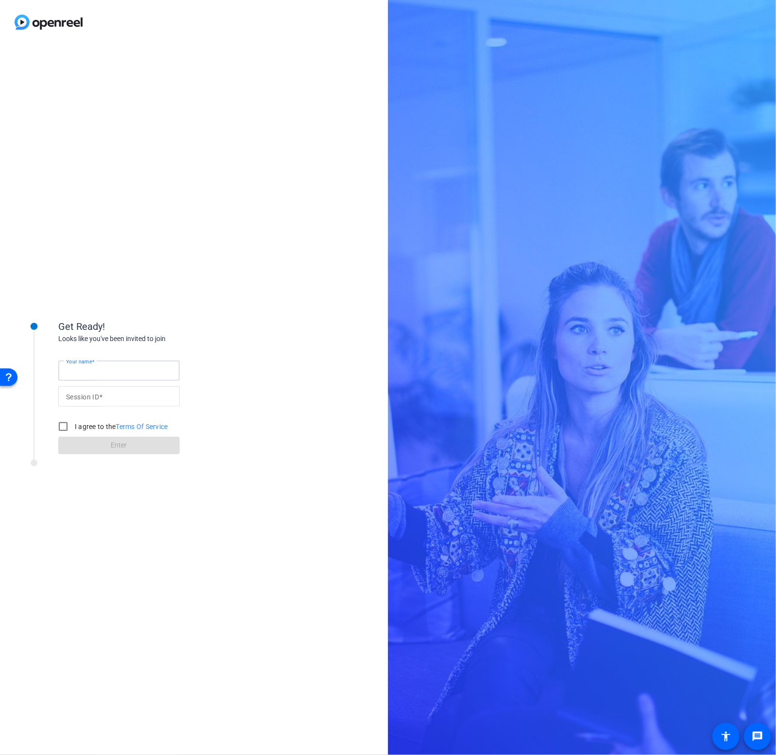
click at [107, 369] on input "Your name" at bounding box center [119, 371] width 106 height 12
type input "[PERSON_NAME]"
click at [120, 395] on input "Session ID" at bounding box center [119, 396] width 106 height 12
type input "XWzx"
click at [59, 424] on input "I agree to the Terms Of Service" at bounding box center [62, 426] width 19 height 19
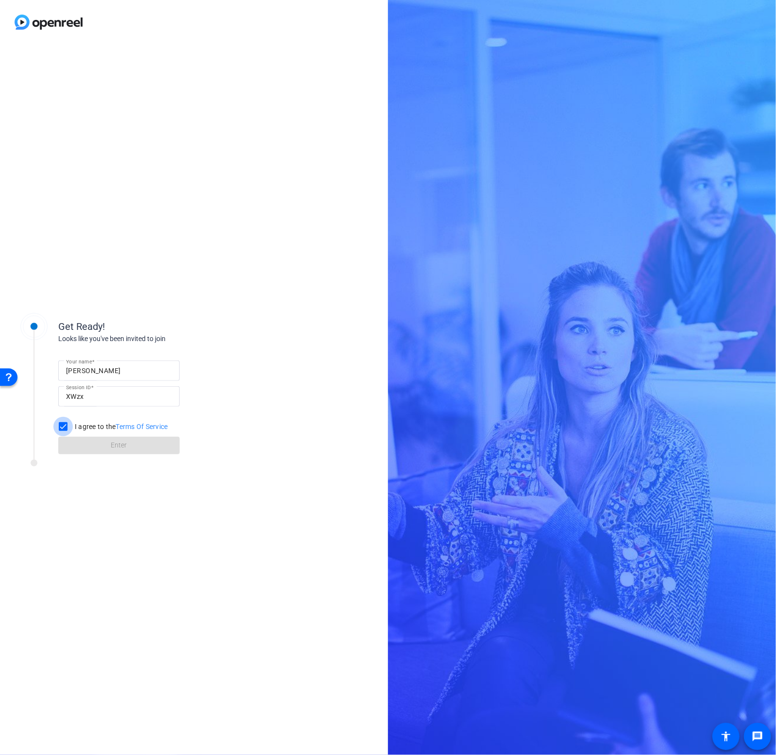
checkbox input "true"
click at [81, 444] on span at bounding box center [118, 445] width 121 height 23
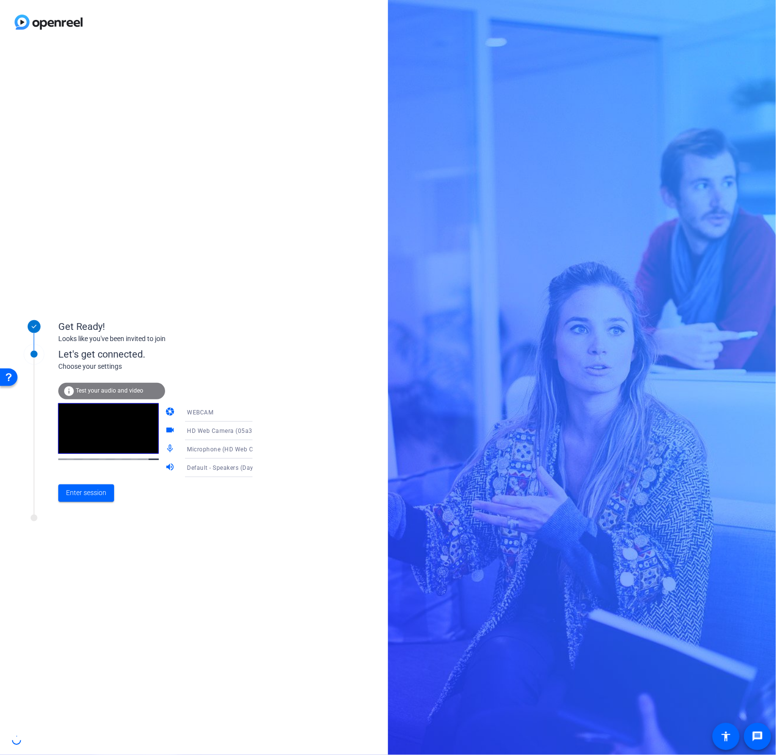
click at [214, 453] on div "Microphone (HD Web Camera) (05a3:9331)" at bounding box center [223, 449] width 72 height 12
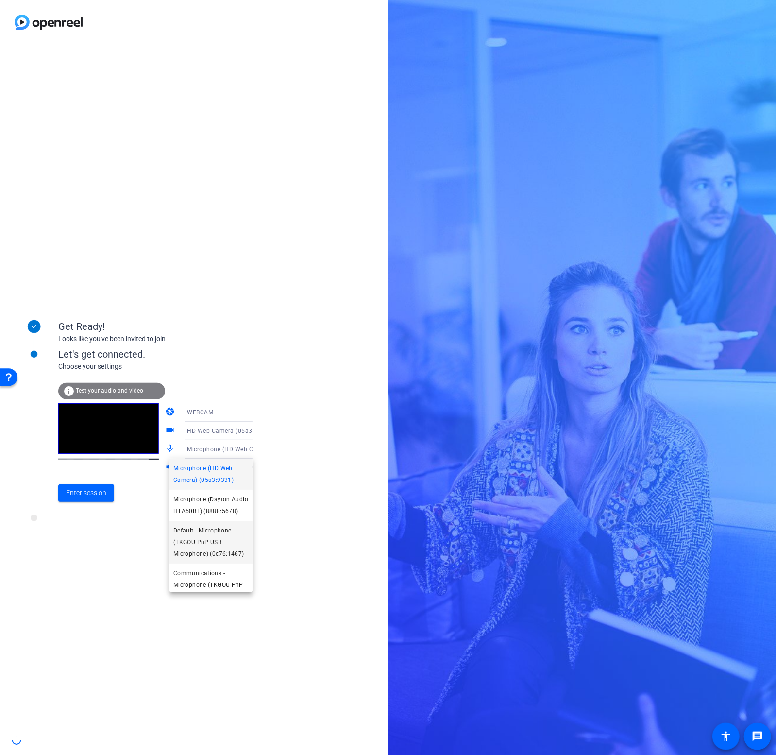
click at [220, 559] on span "Default - Microphone (TKGOU PnP USB Microphone) (0c76:1467)" at bounding box center [210, 542] width 75 height 35
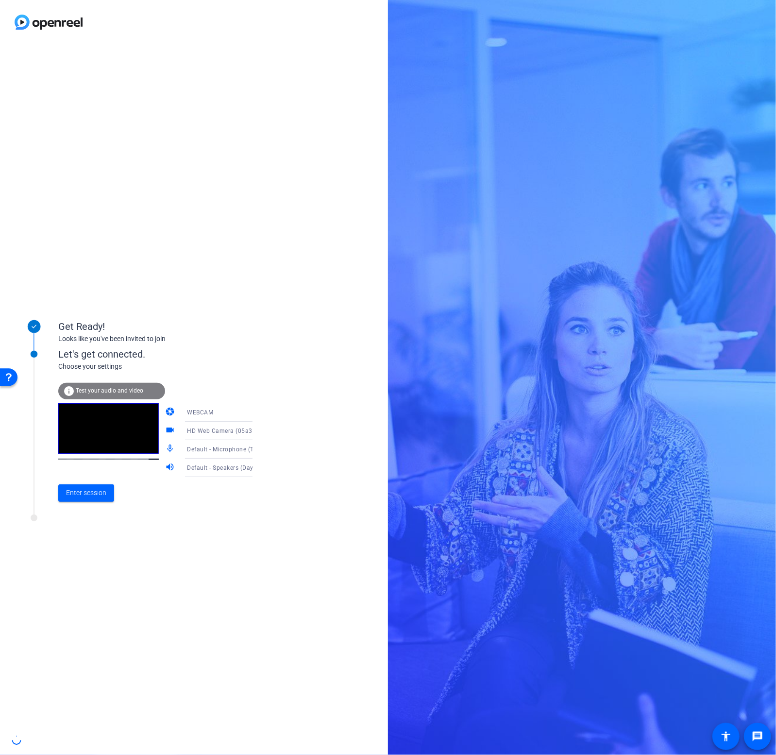
click at [204, 450] on span "Default - Microphone (TKGOU PnP USB Microphone) (0c76:1467)" at bounding box center [279, 449] width 184 height 8
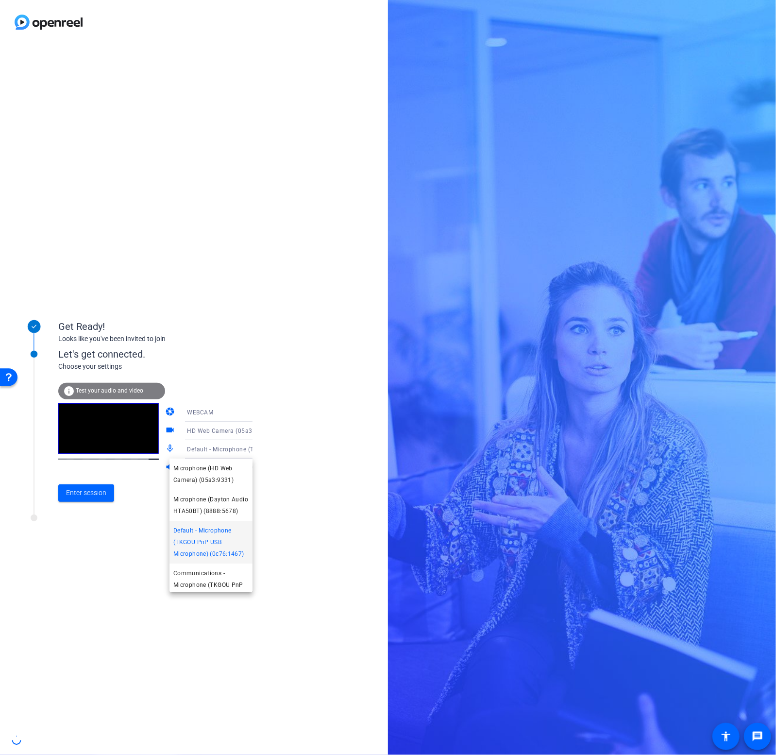
click at [97, 498] on div at bounding box center [388, 377] width 776 height 755
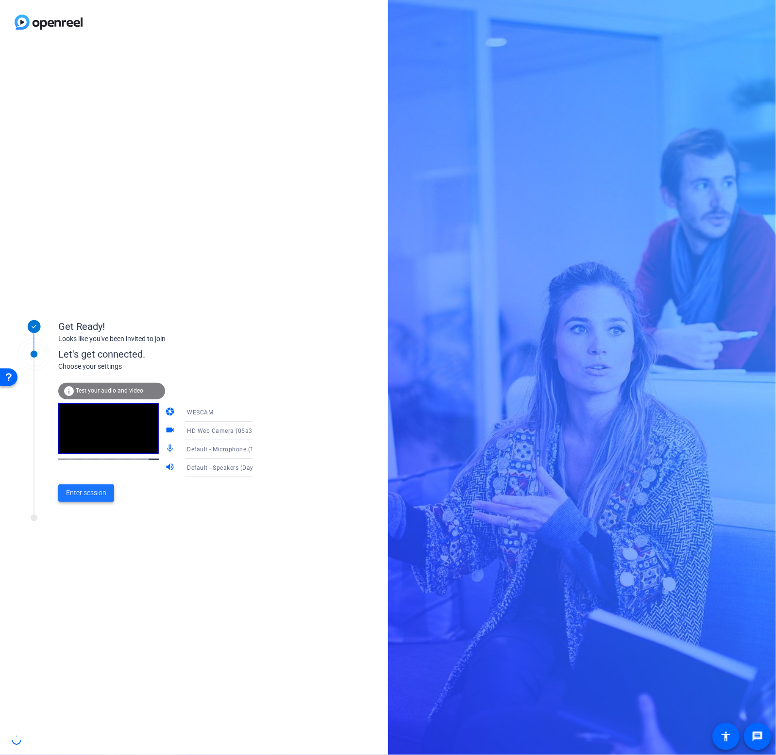
click at [97, 498] on span at bounding box center [86, 492] width 56 height 23
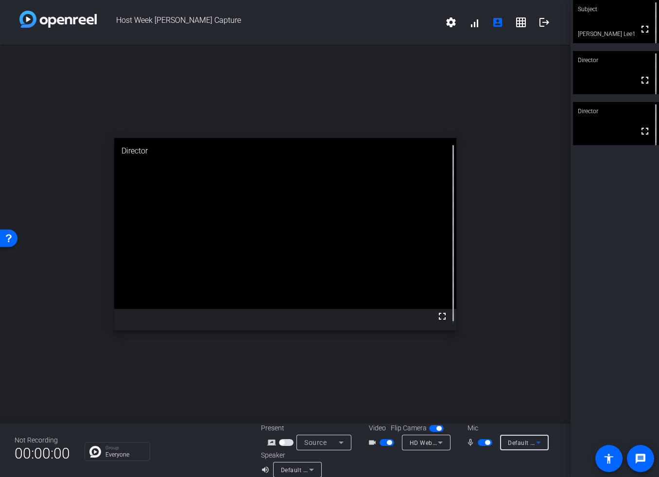
click at [509, 445] on span "Default - Microphone (TKGOU PnP USB Microphone) (0c76:1467)" at bounding box center [600, 443] width 184 height 8
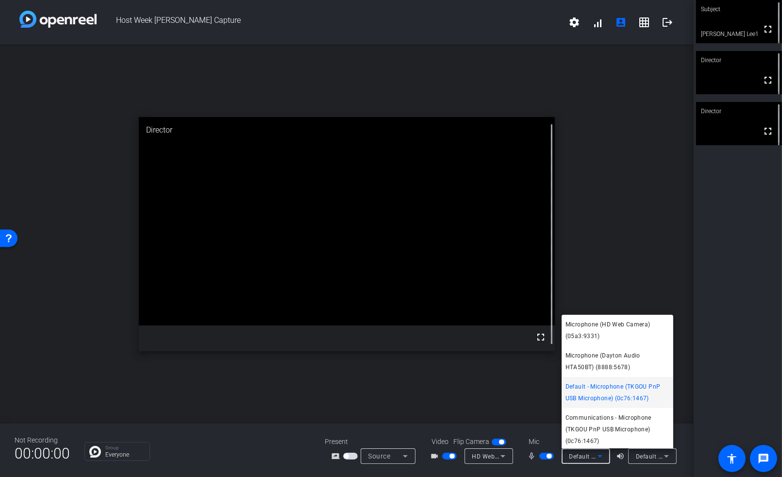
click at [645, 456] on div at bounding box center [391, 238] width 782 height 477
